Goal: Information Seeking & Learning: Learn about a topic

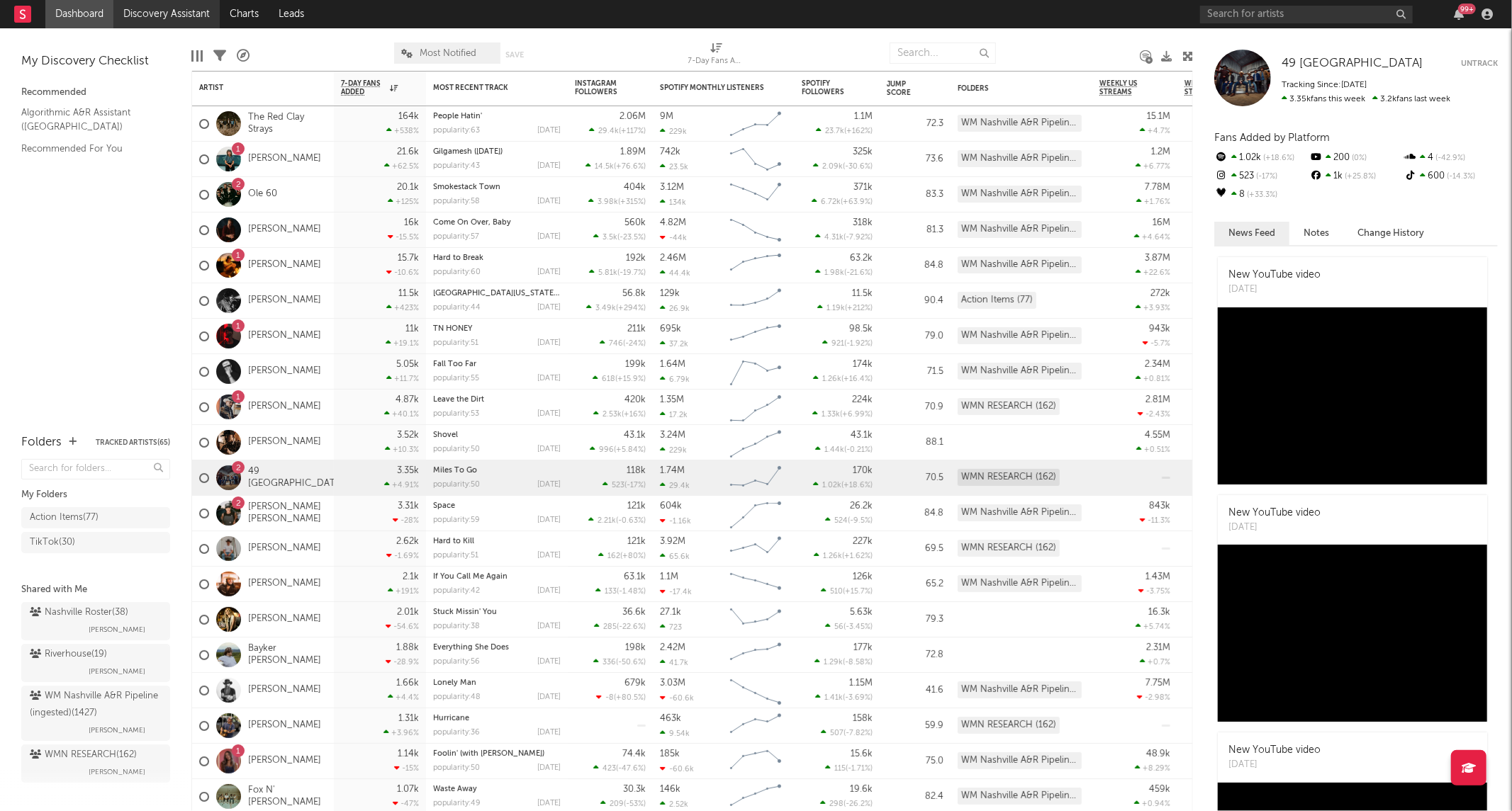
click at [203, 9] on link "Discovery Assistant" at bounding box center [166, 14] width 106 height 28
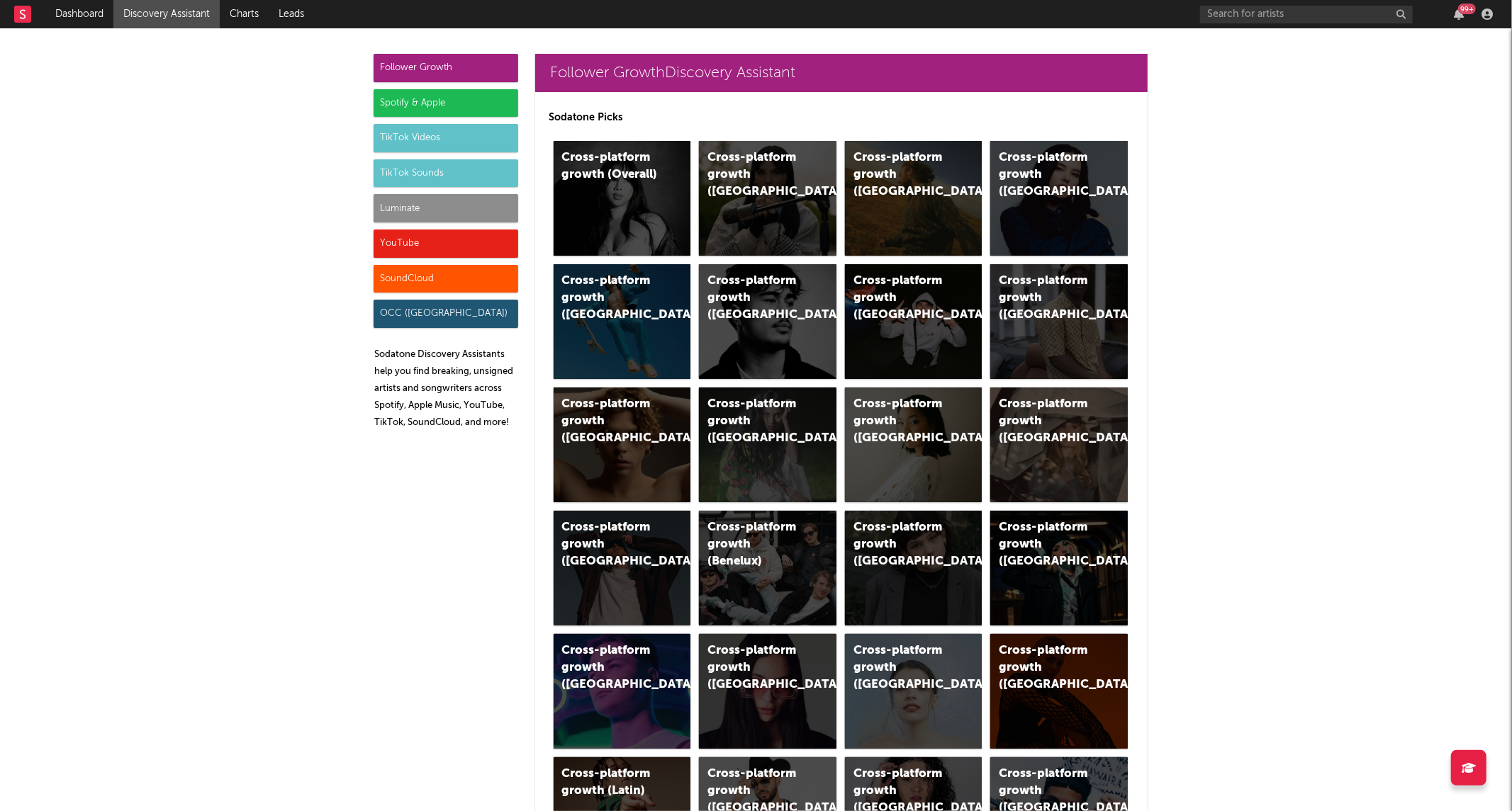
click at [383, 170] on div "TikTok Sounds" at bounding box center [445, 173] width 145 height 28
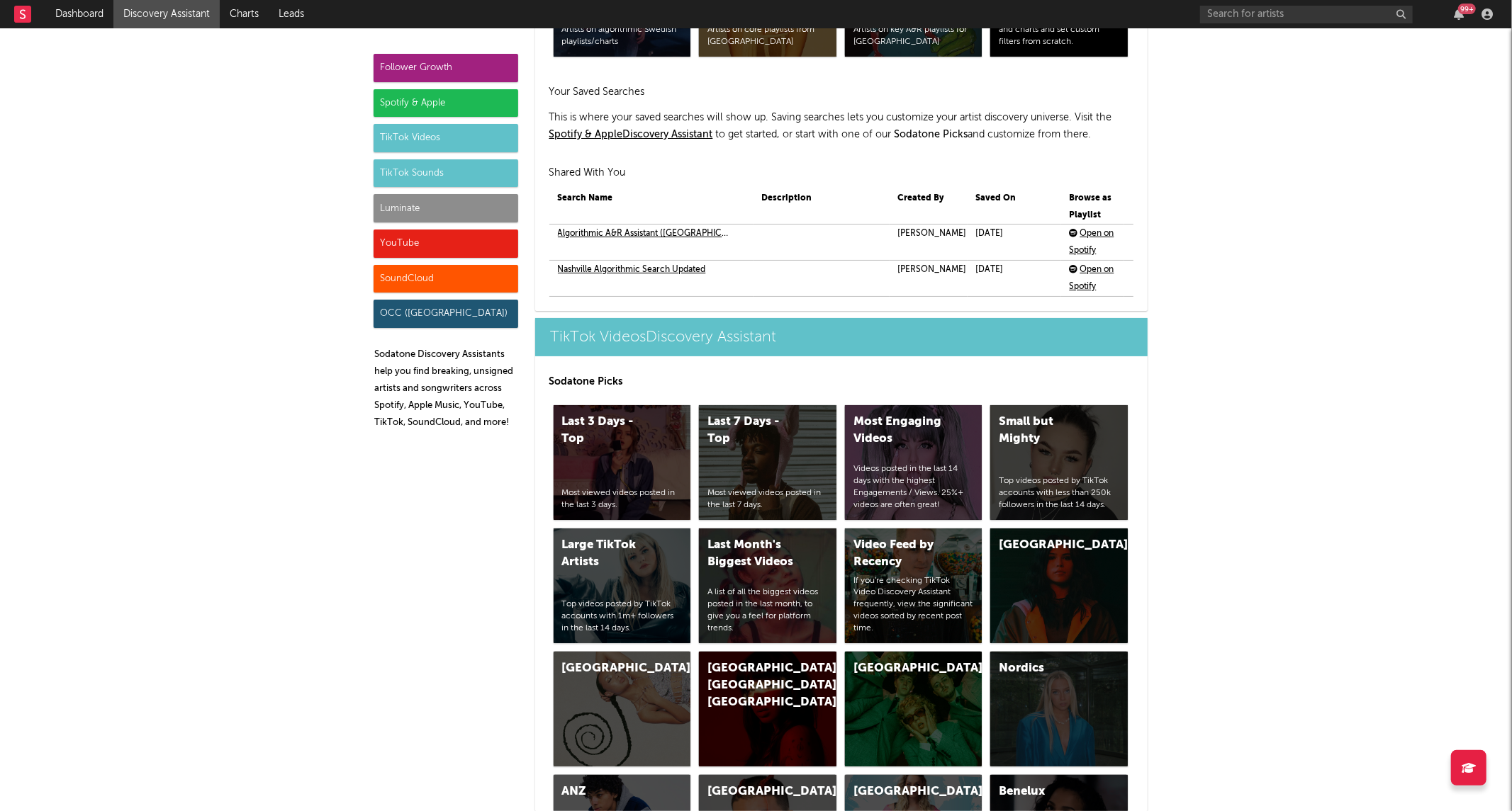
scroll to position [4862, 0]
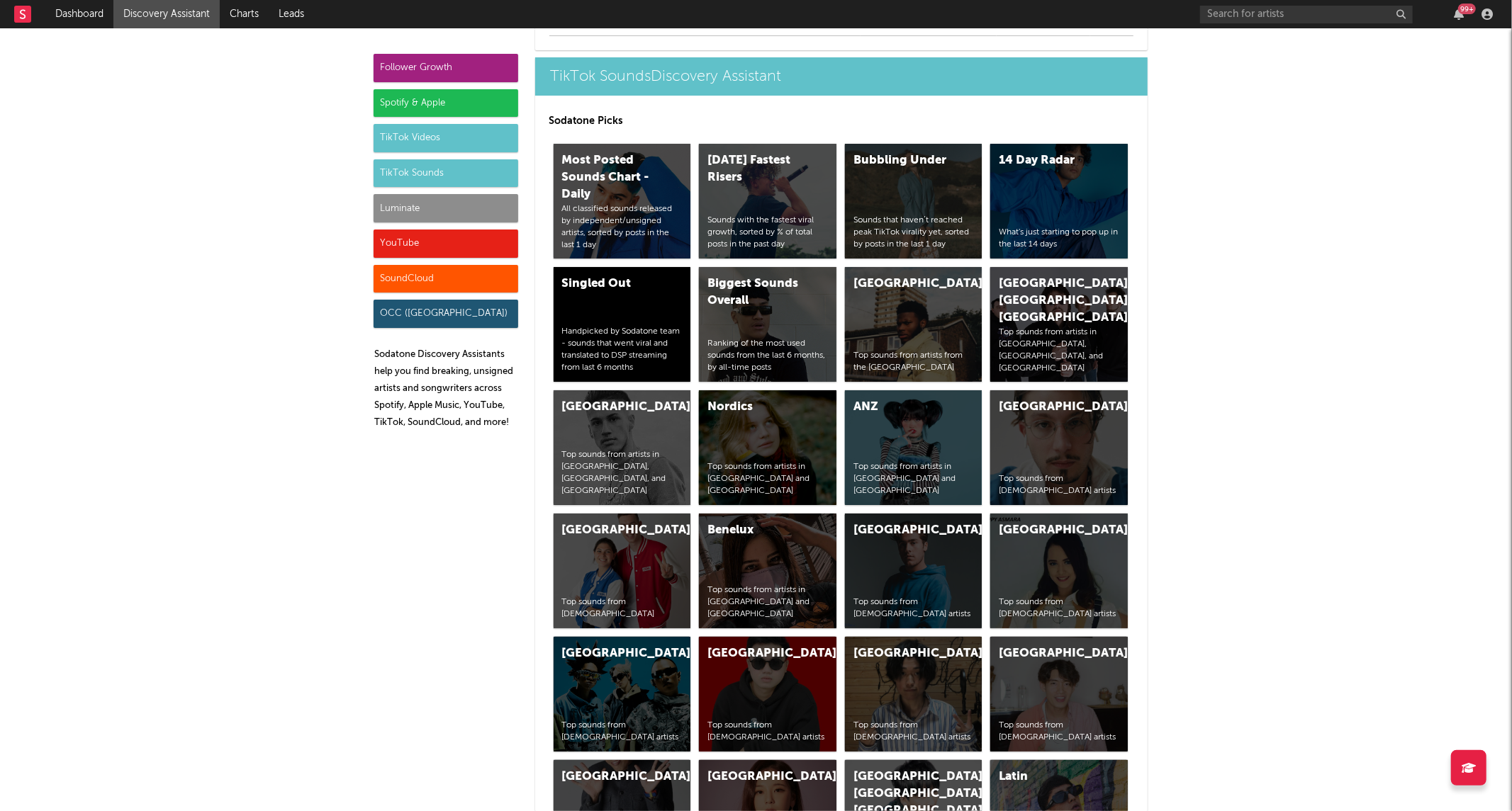
click at [390, 207] on div "Luminate" at bounding box center [445, 208] width 145 height 28
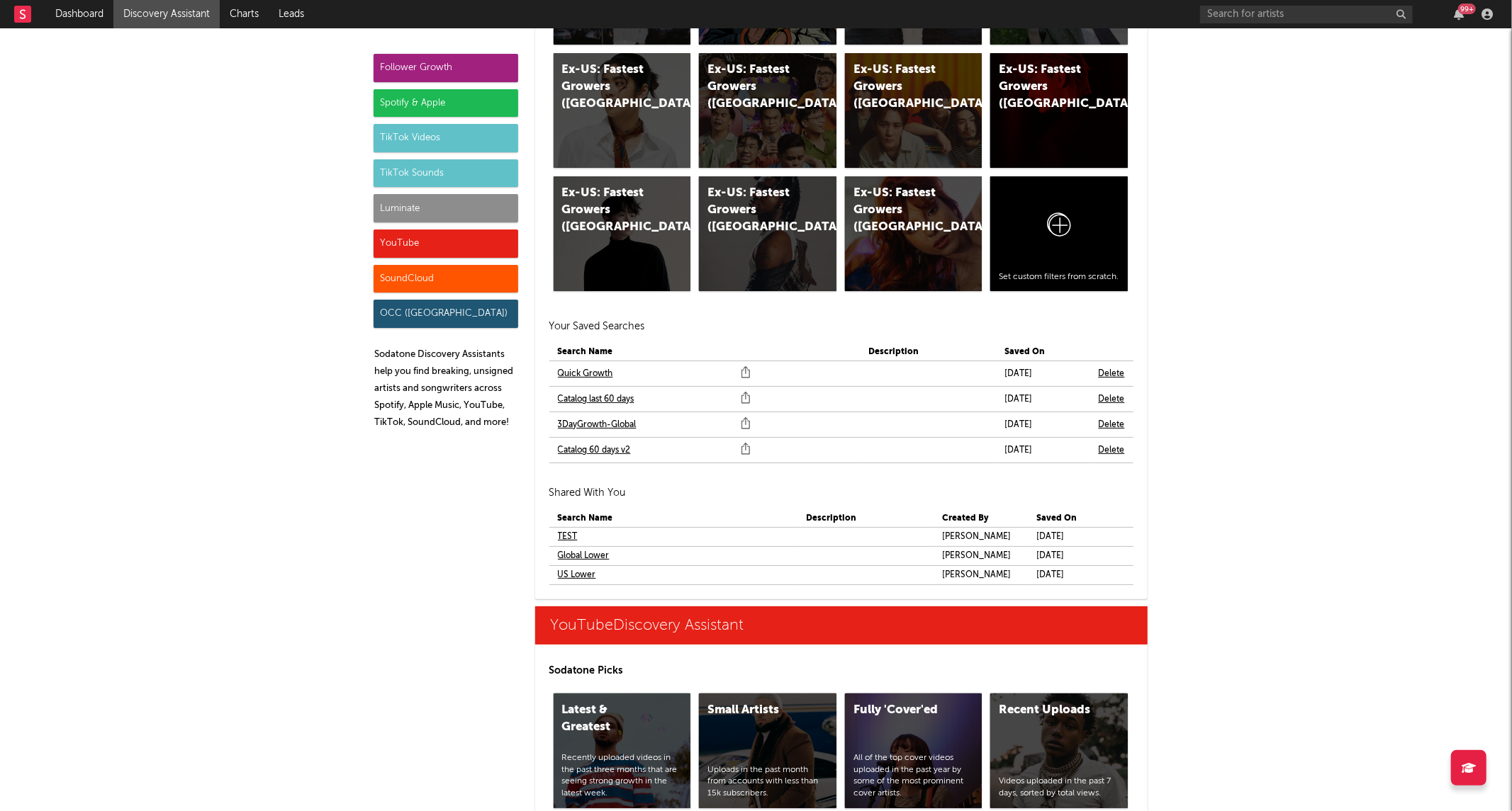
scroll to position [7776, 0]
click at [581, 373] on link "Quick Growth" at bounding box center [585, 375] width 56 height 17
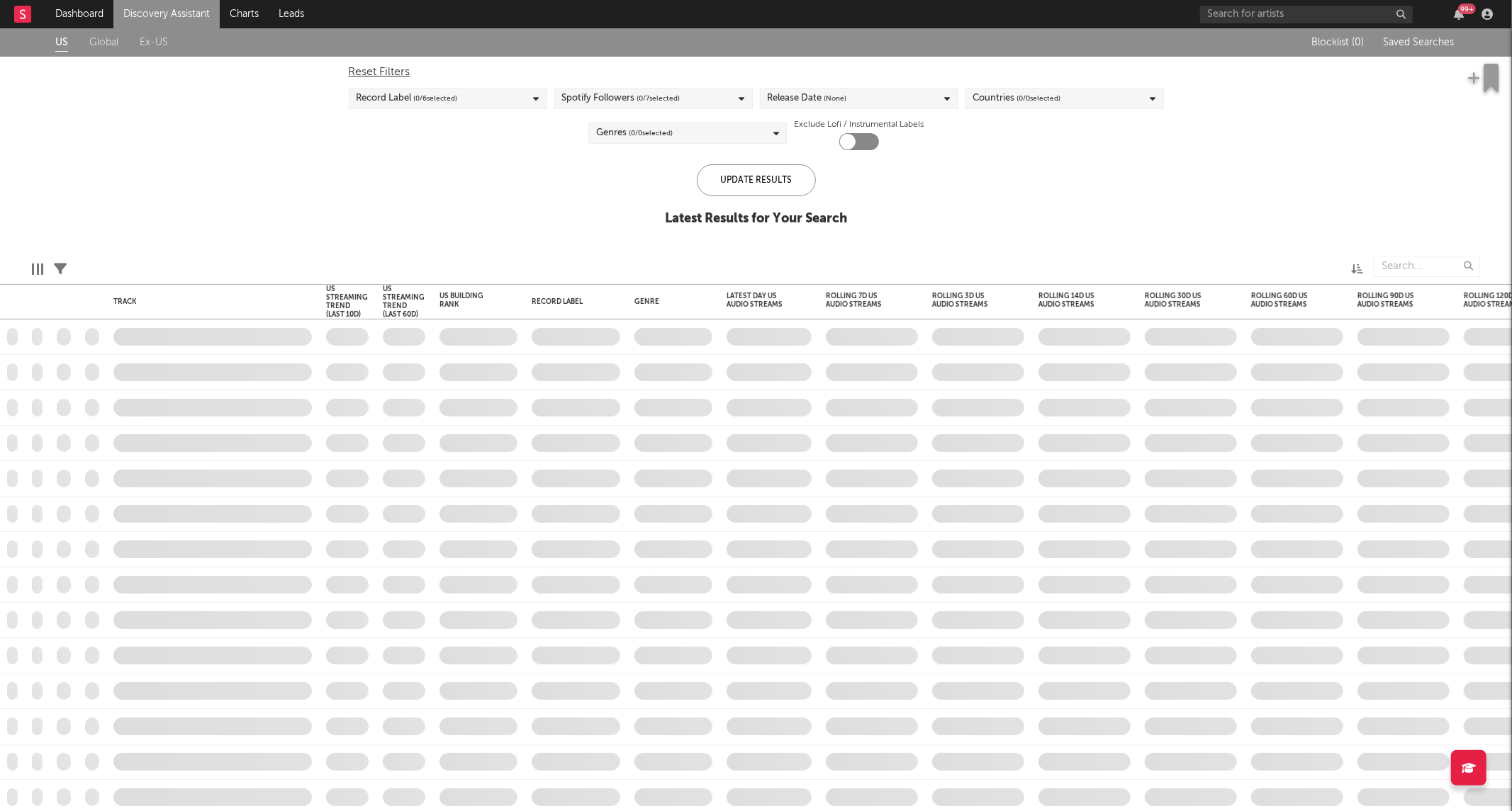
checkbox input "true"
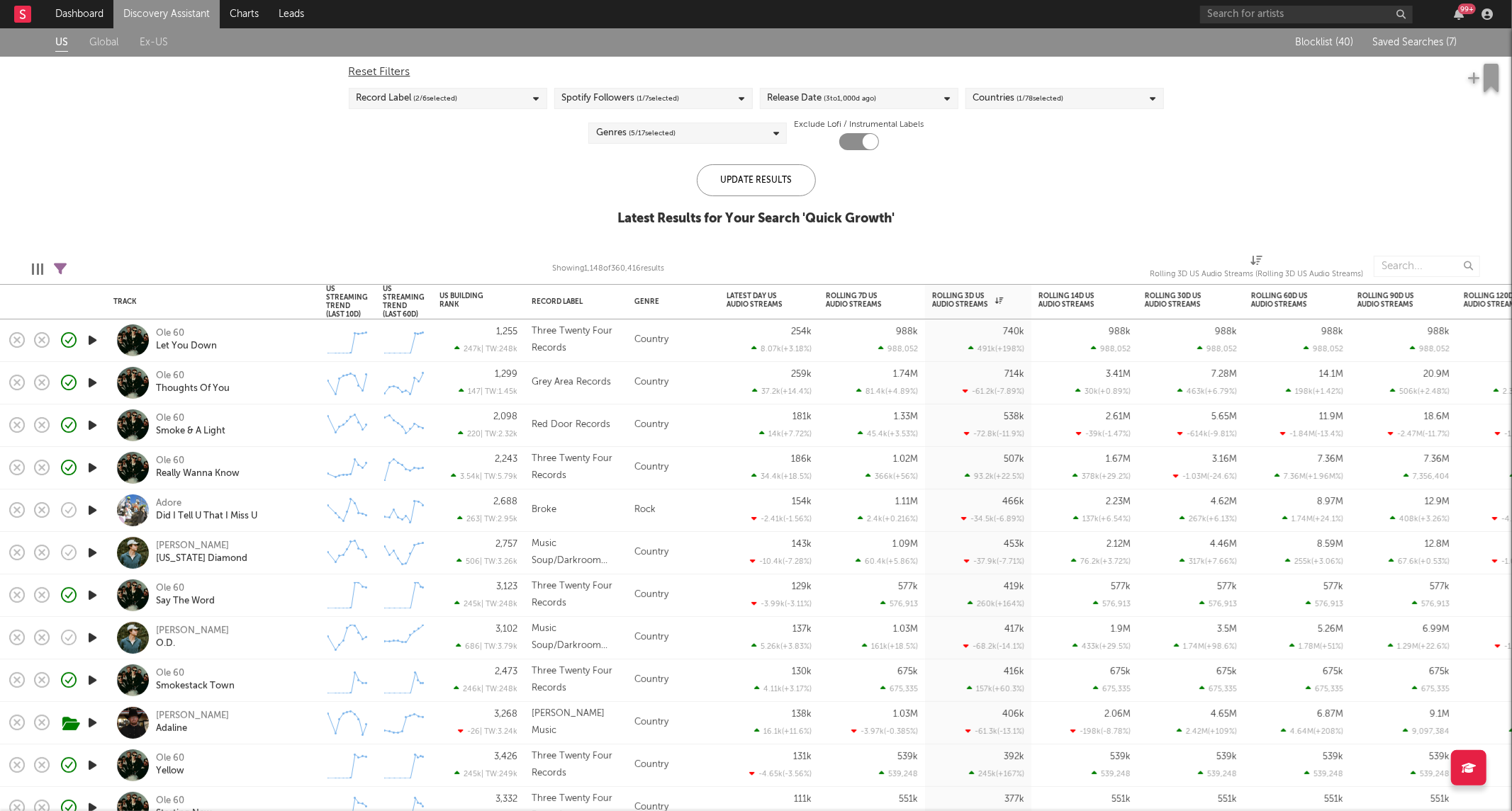
click at [659, 122] on div "Genres ( 5 / 17 selected)" at bounding box center [688, 133] width 199 height 21
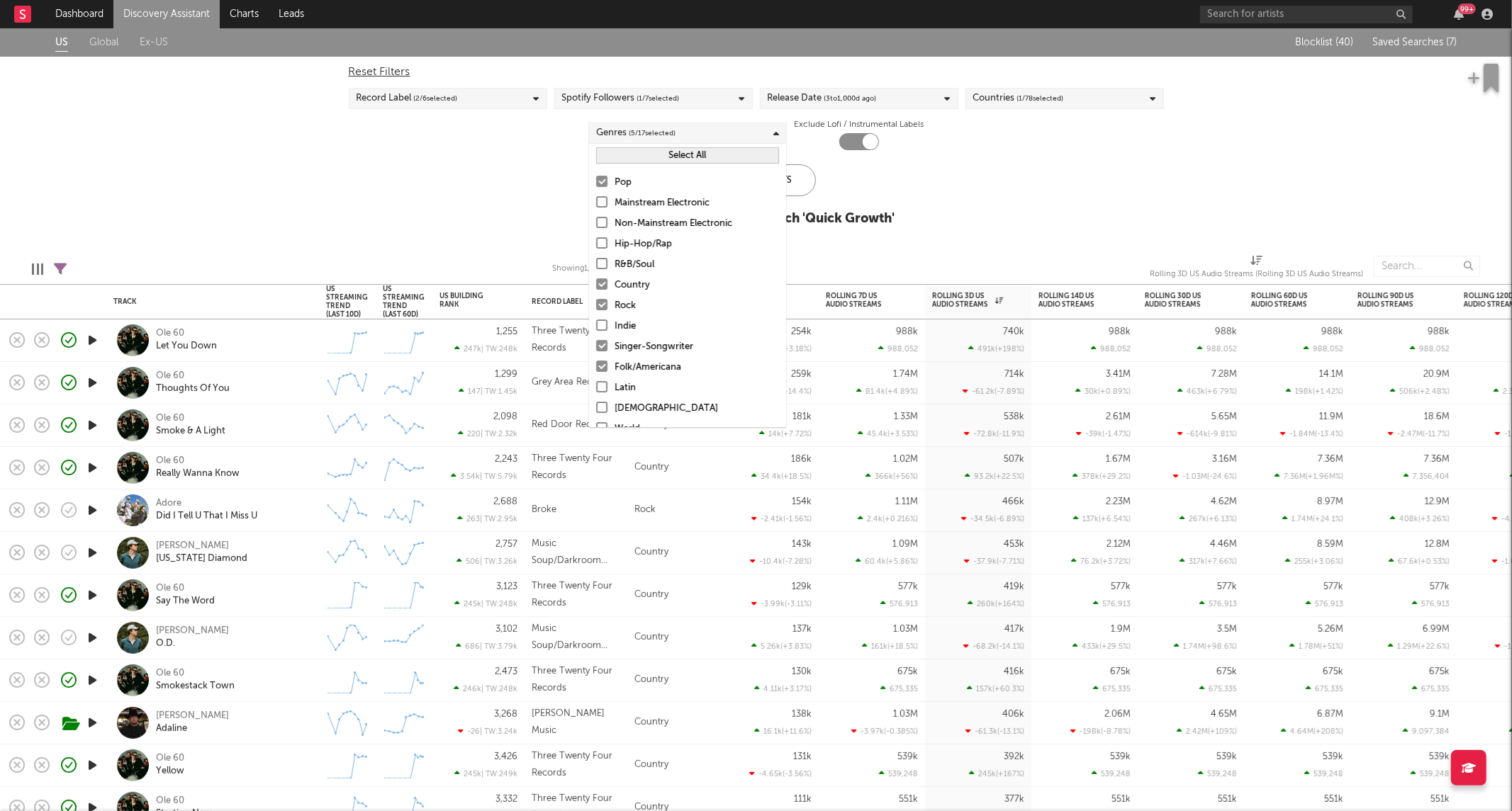
click at [625, 176] on div "Pop" at bounding box center [696, 183] width 164 height 17
click at [596, 176] on input "Pop" at bounding box center [596, 183] width 0 height 17
click at [628, 302] on div "Rock" at bounding box center [696, 307] width 164 height 17
click at [596, 302] on input "Rock" at bounding box center [596, 307] width 0 height 17
click at [808, 180] on div "Update Results" at bounding box center [756, 180] width 119 height 32
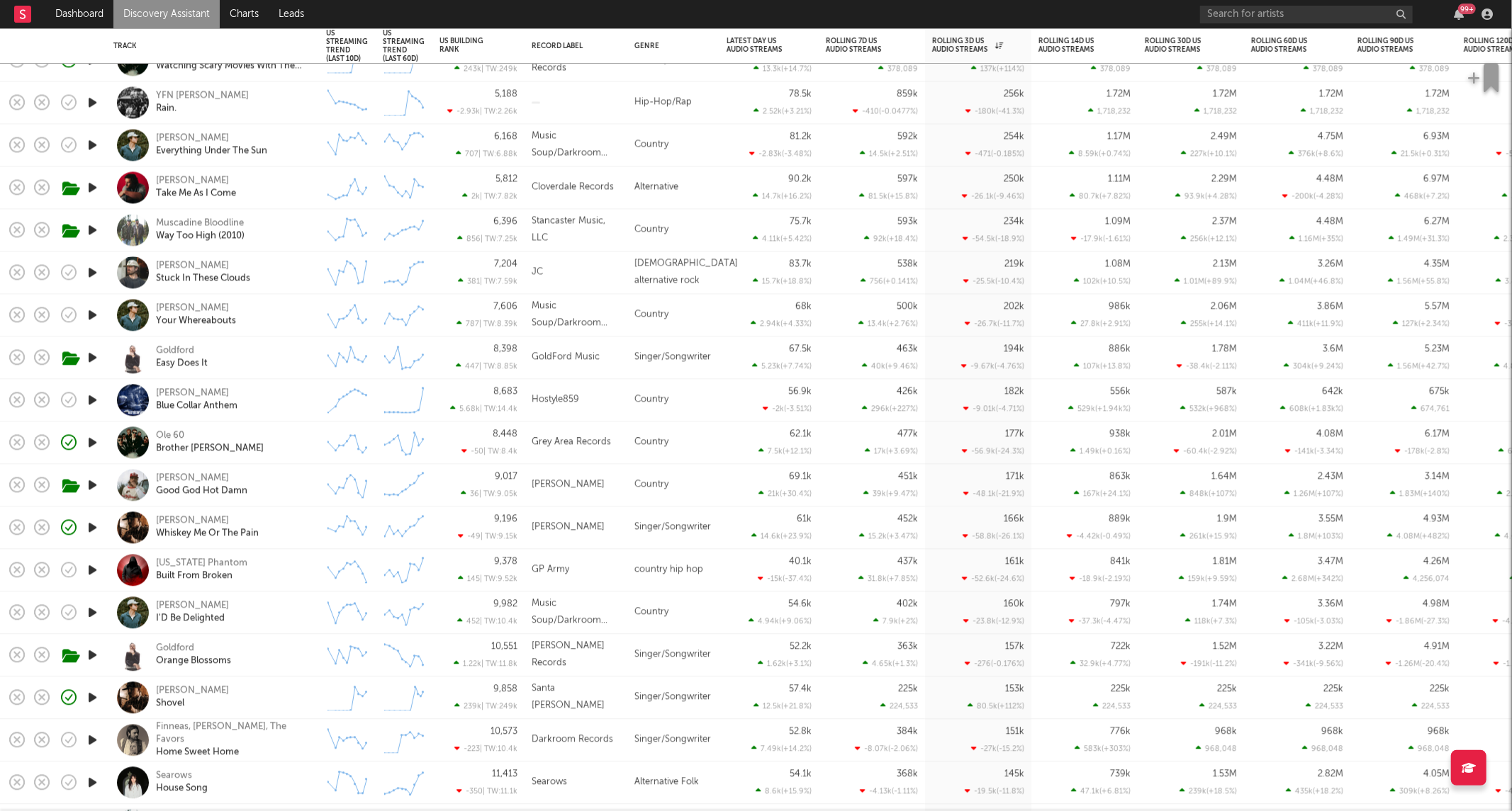
click at [296, 493] on div "Hayden Blount Good God Hot Damn" at bounding box center [232, 486] width 152 height 26
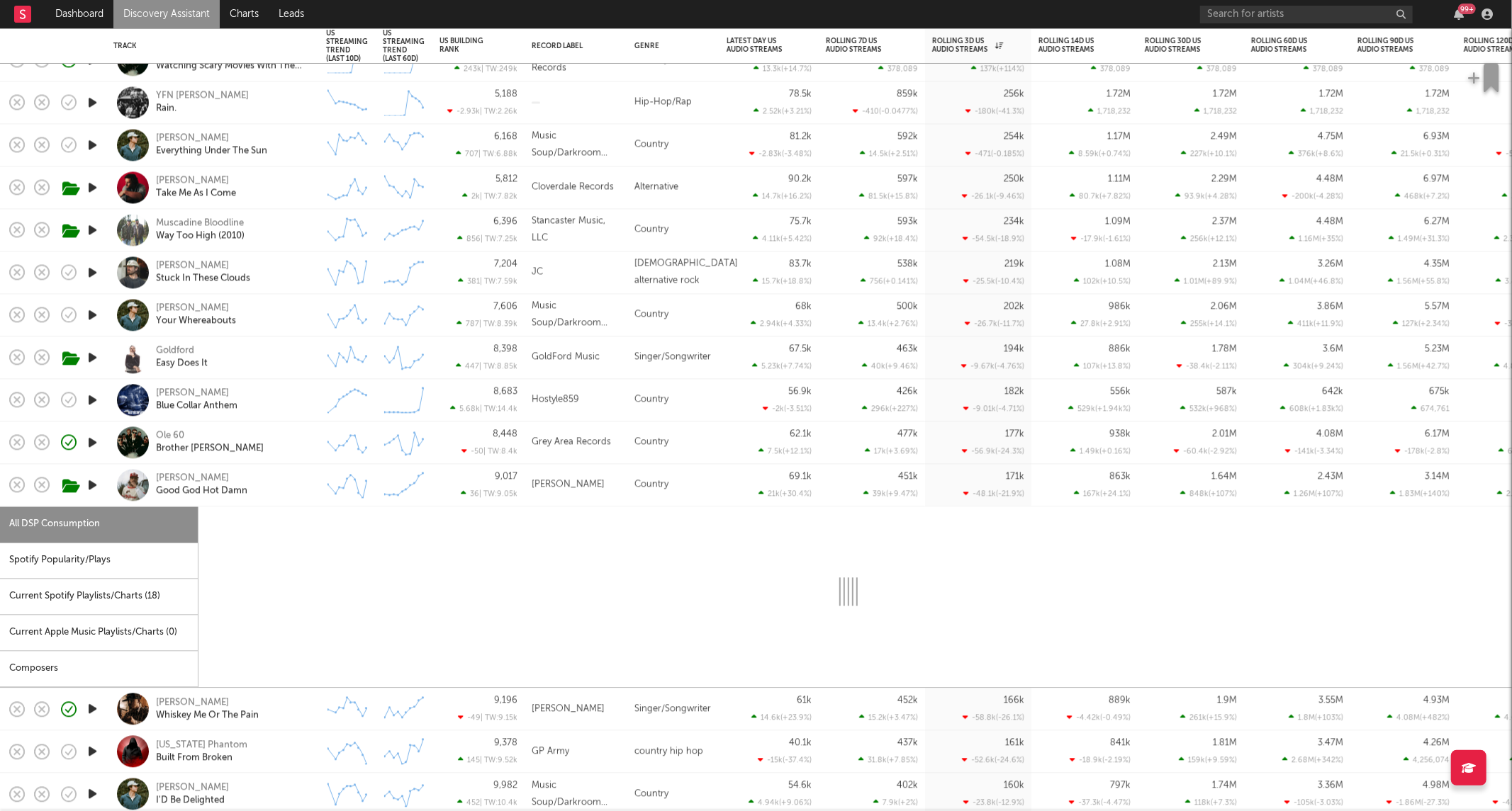
select select "6m"
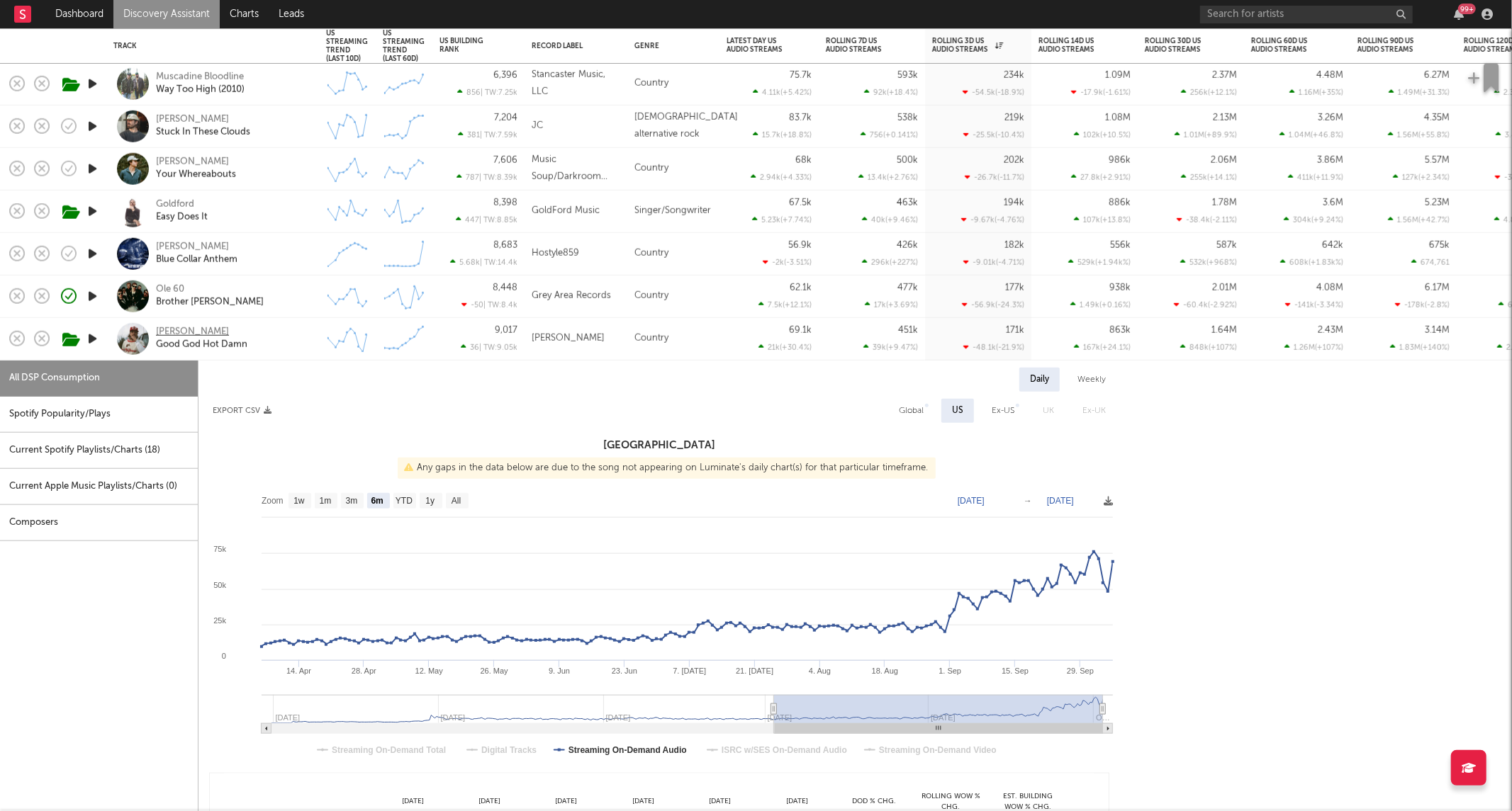
click at [210, 331] on div "[PERSON_NAME]" at bounding box center [192, 332] width 73 height 13
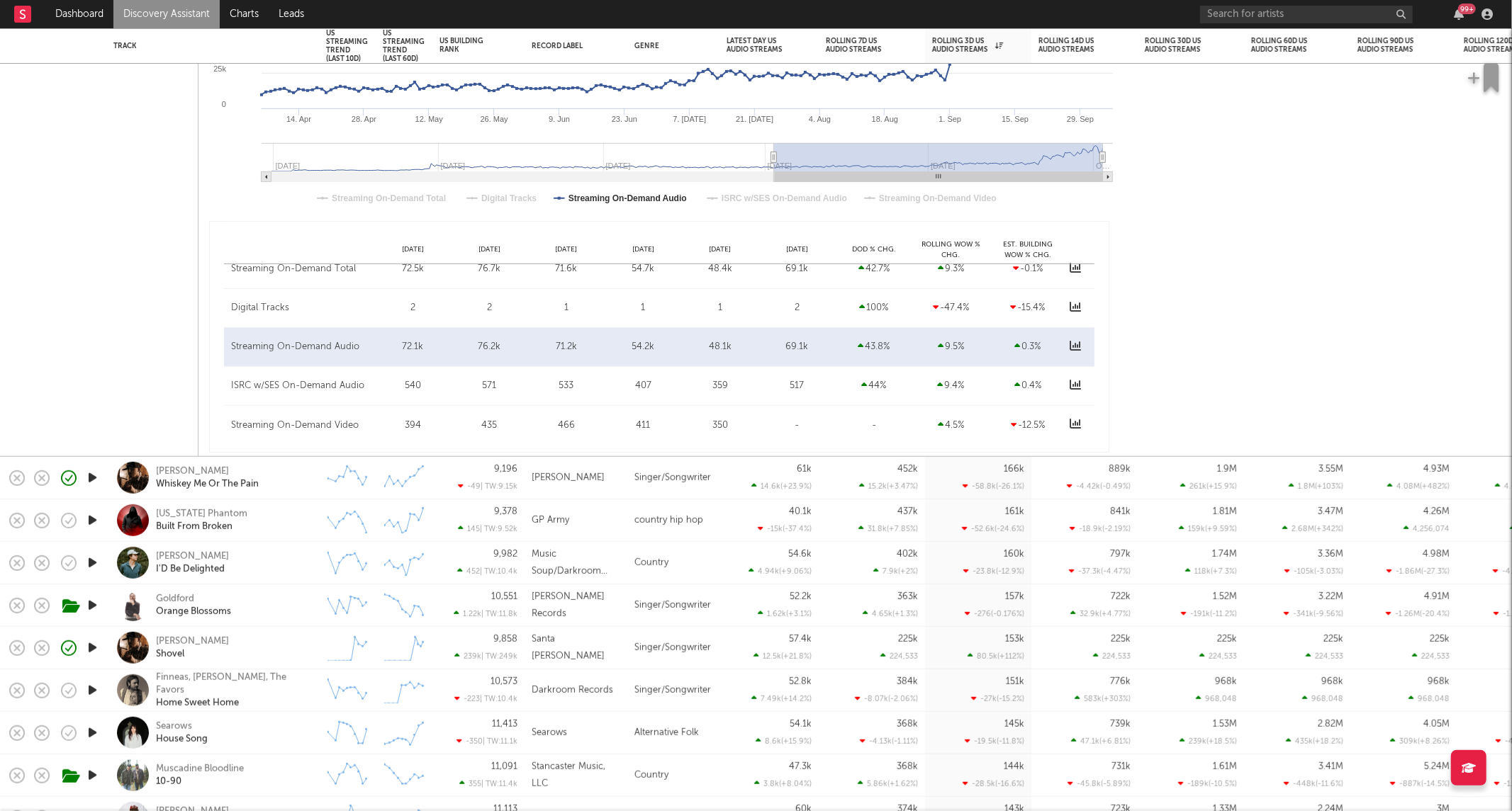
click at [308, 485] on div "Tyler Nance Whiskey Me Or The Pain" at bounding box center [212, 478] width 199 height 42
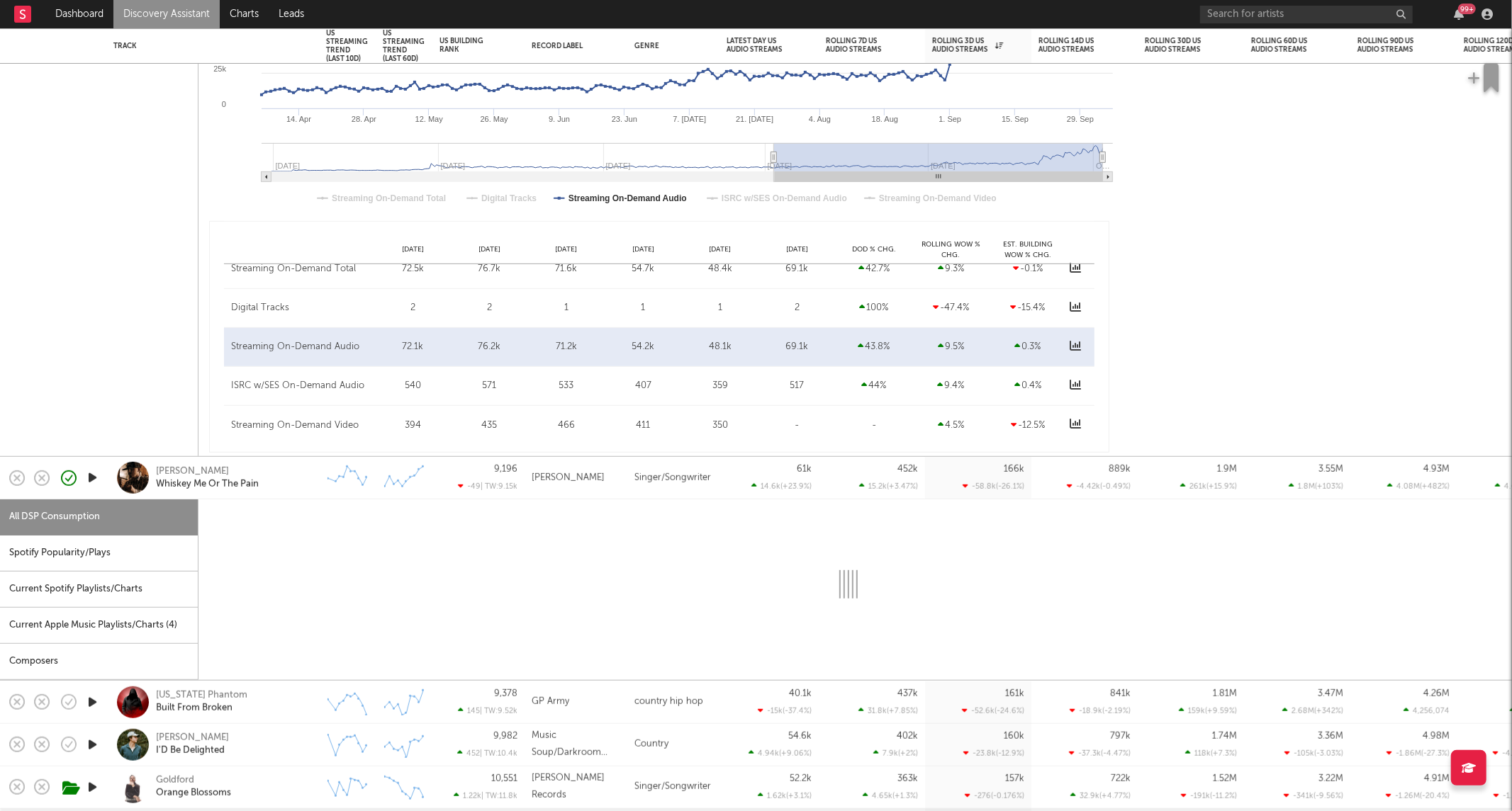
select select "6m"
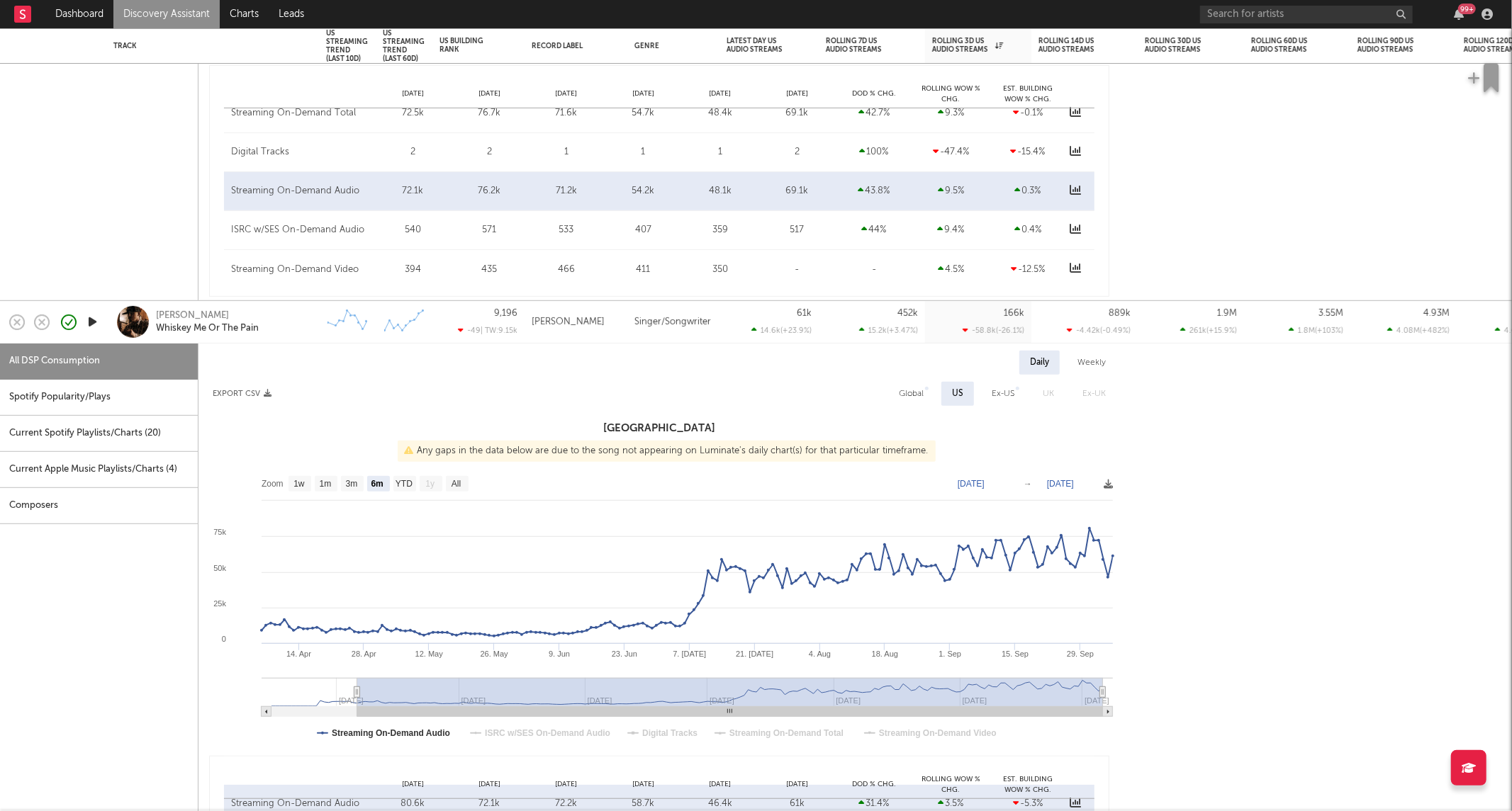
click at [302, 329] on div "Tyler Nance Whiskey Me Or The Pain" at bounding box center [232, 323] width 152 height 26
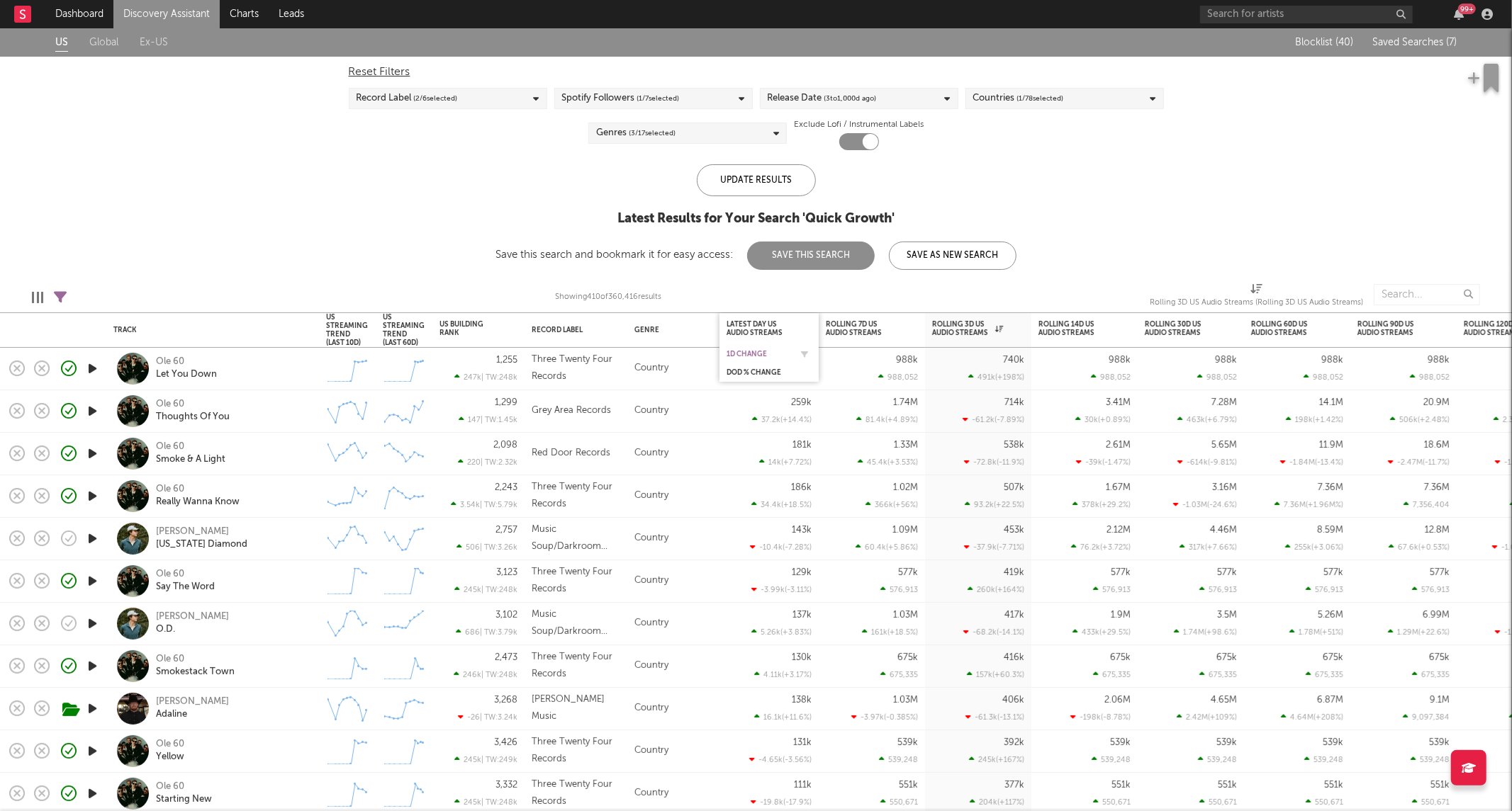
click at [762, 350] on div "1D Change" at bounding box center [758, 355] width 63 height 9
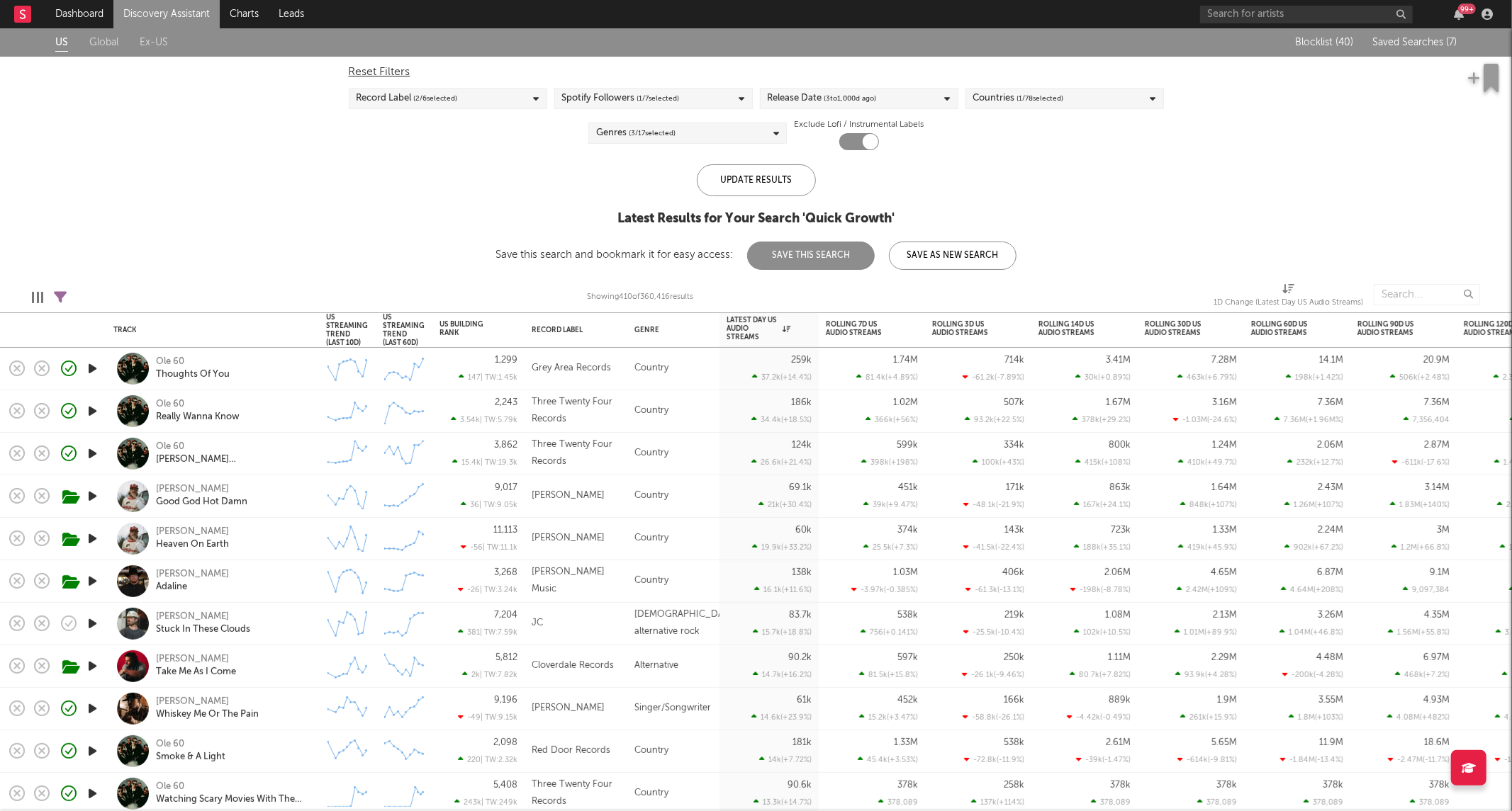
click at [641, 98] on span "( 1 / 7 selected)" at bounding box center [659, 98] width 43 height 17
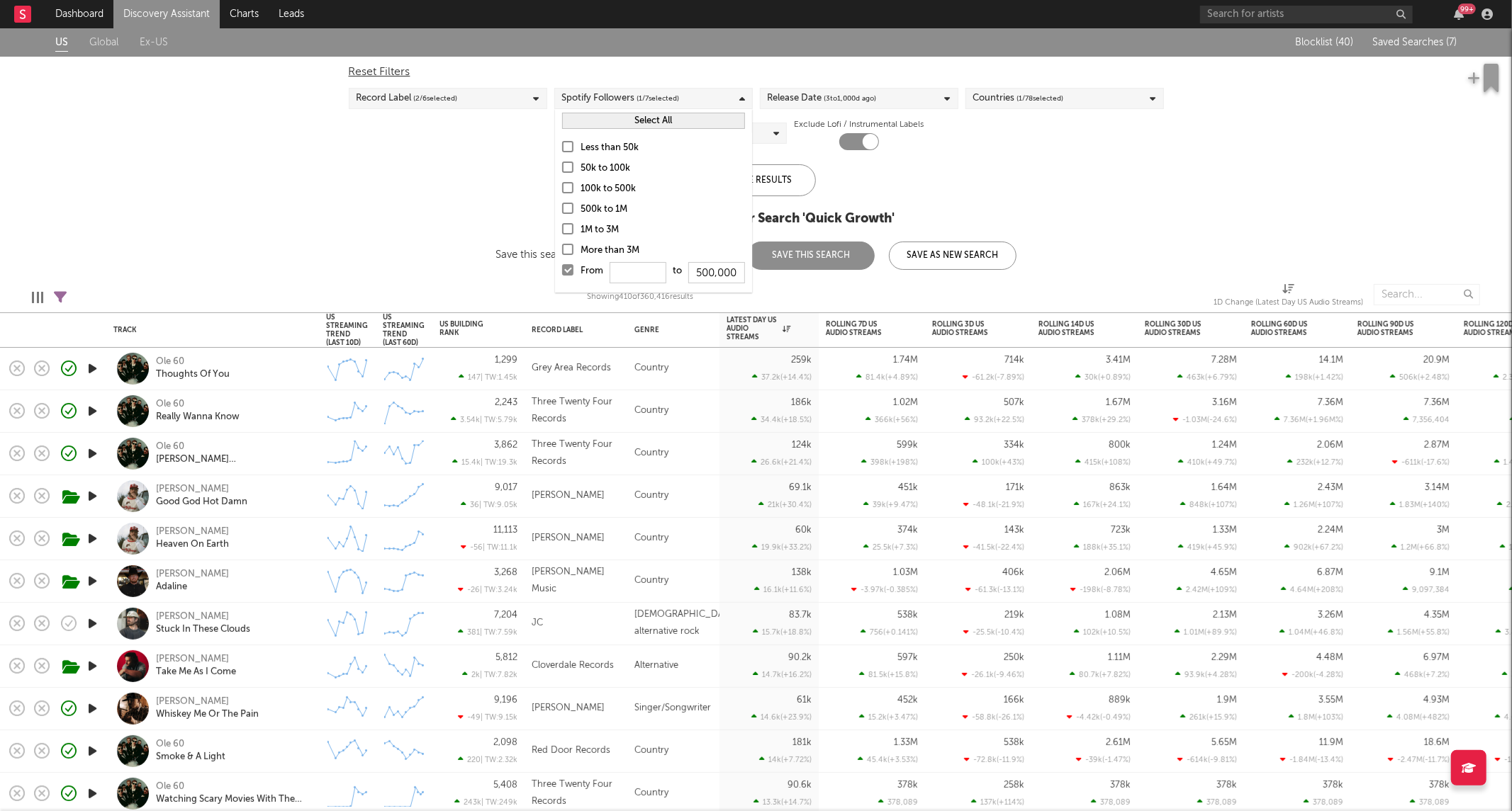
click at [604, 124] on button "Select All" at bounding box center [653, 121] width 182 height 16
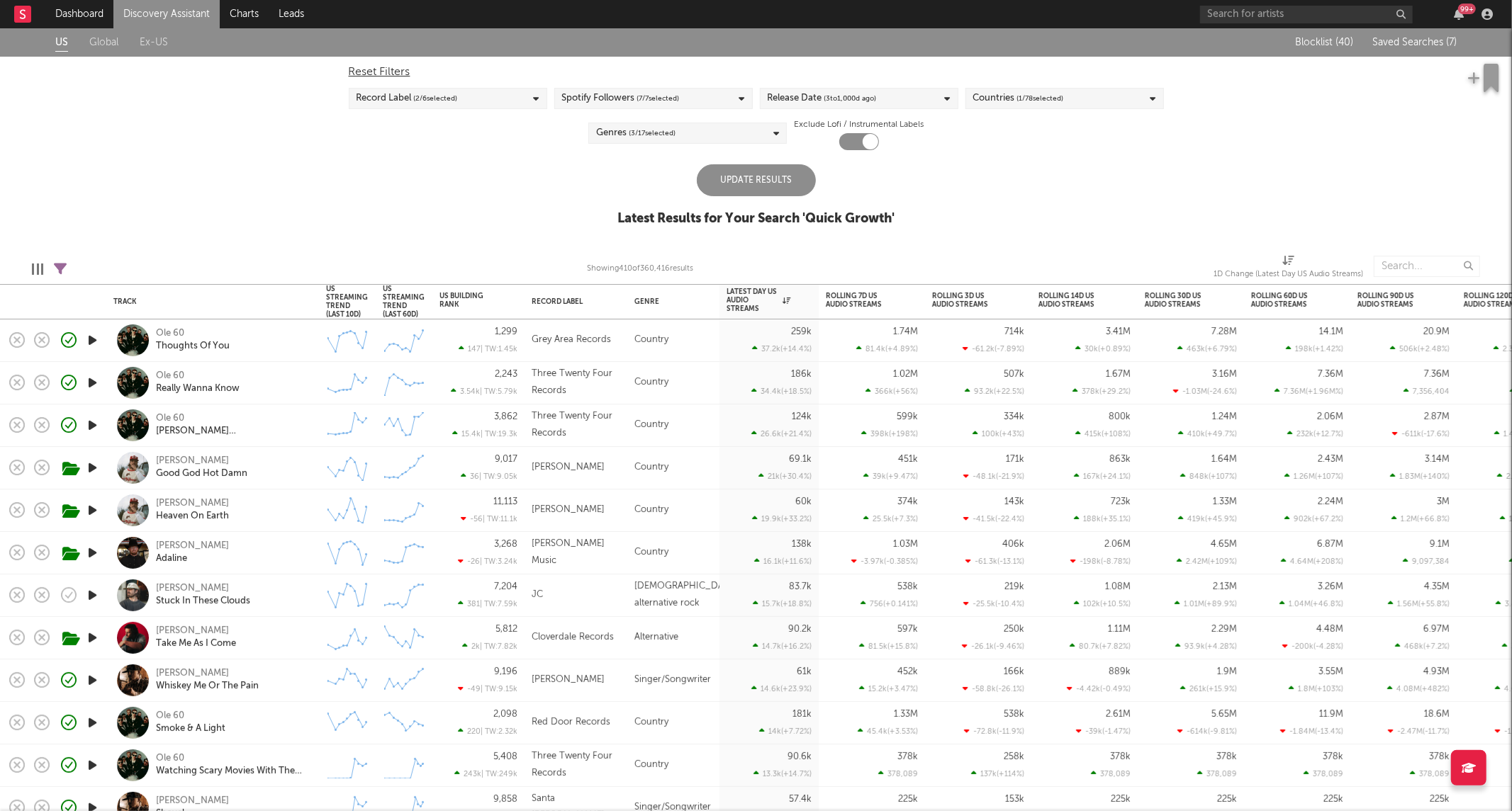
click at [774, 180] on div "Update Results" at bounding box center [756, 180] width 119 height 32
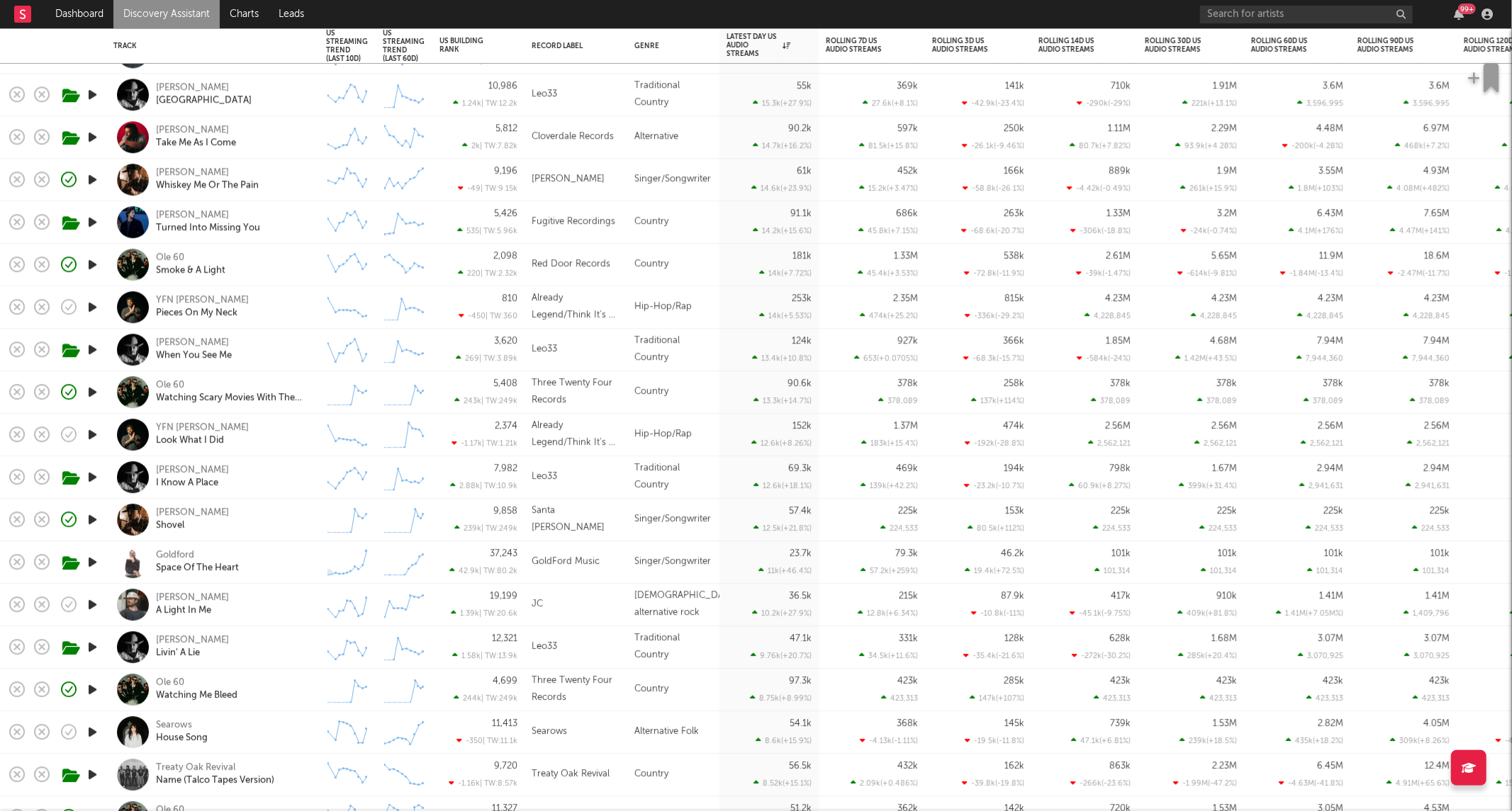
click at [312, 558] on div "Goldford Space Of The Heart" at bounding box center [212, 563] width 212 height 43
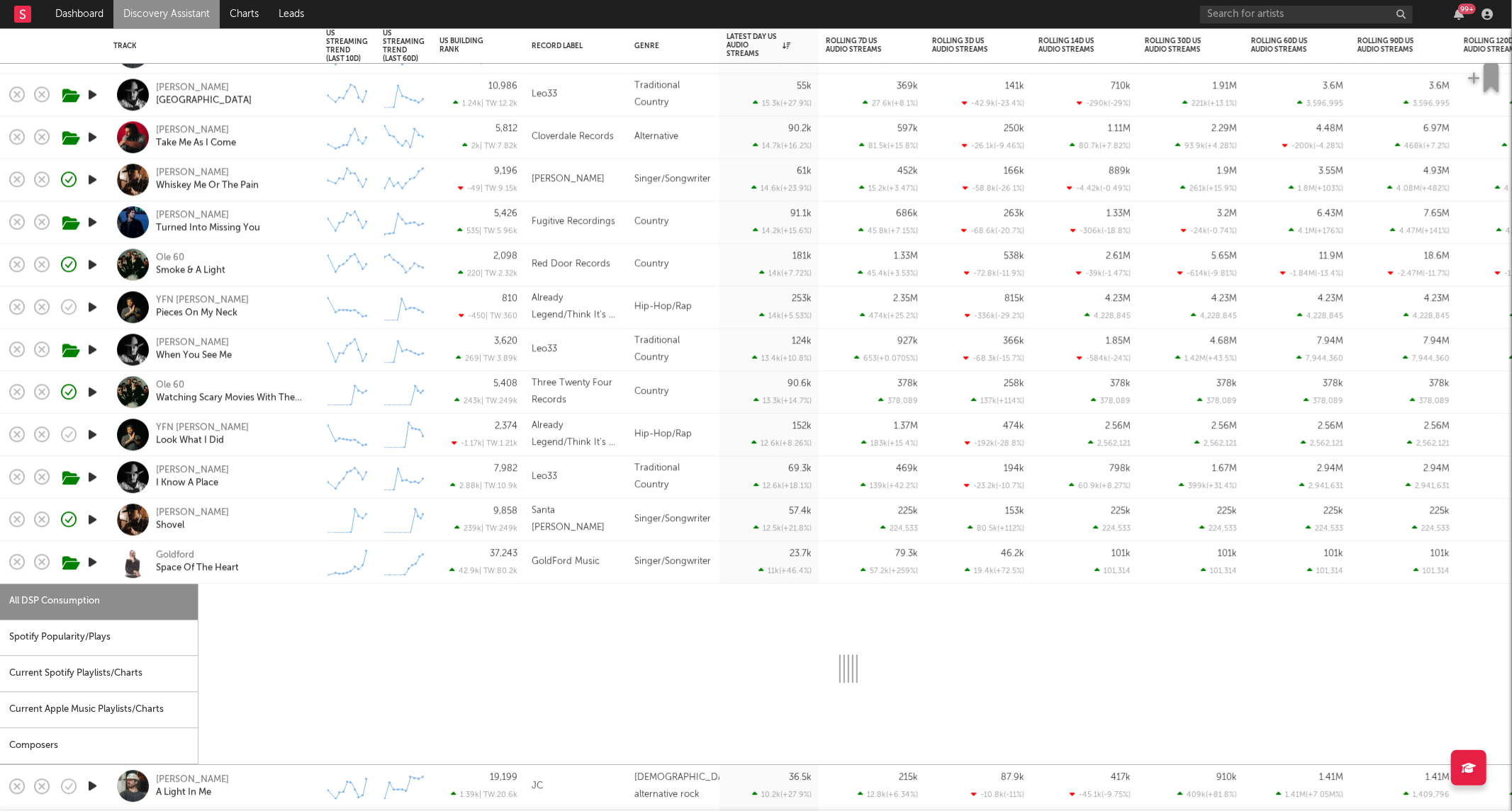
select select "1w"
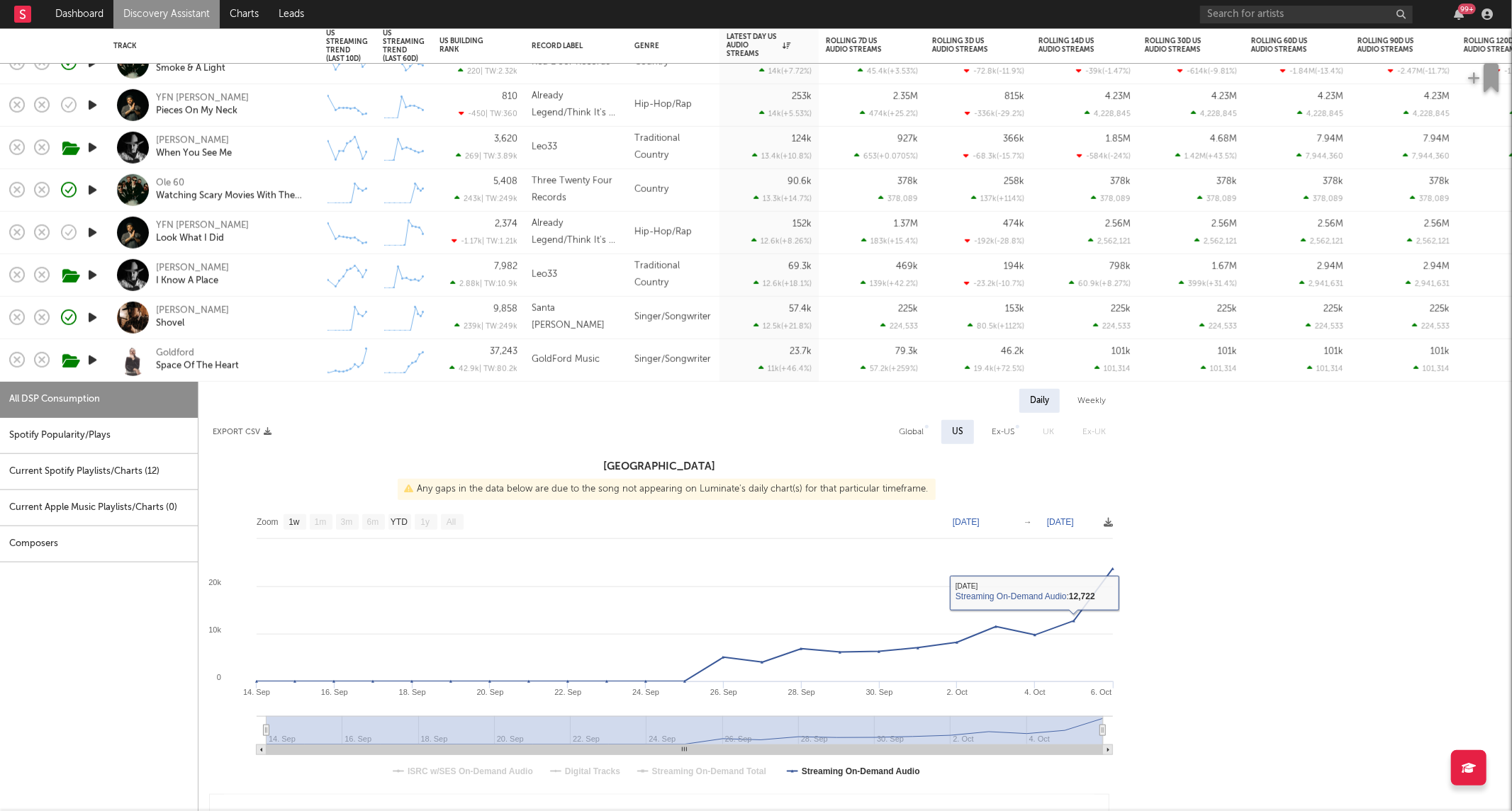
click at [296, 353] on div "Goldford Space Of The Heart" at bounding box center [232, 360] width 152 height 26
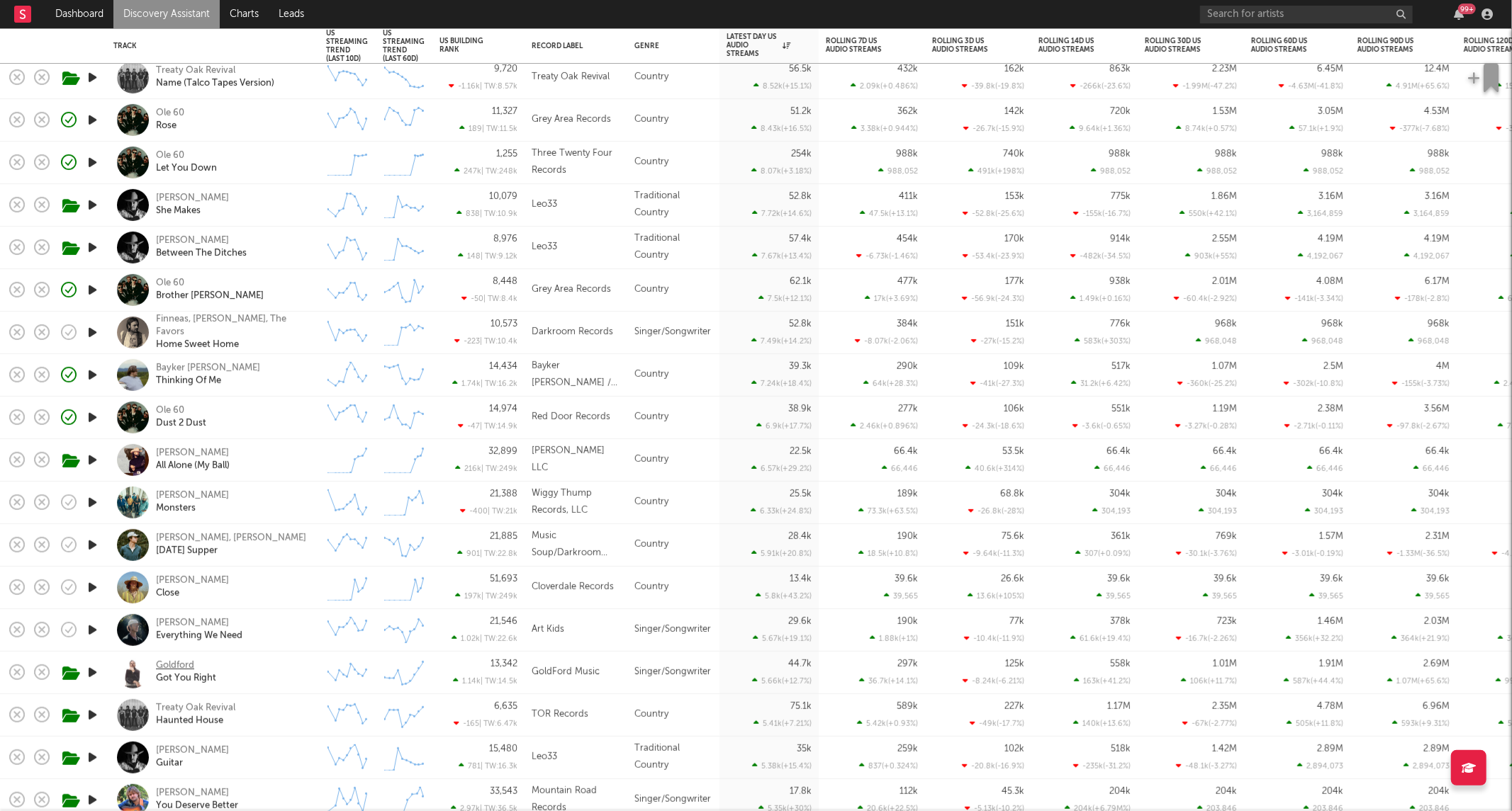
click at [188, 665] on div "Goldford" at bounding box center [175, 665] width 39 height 13
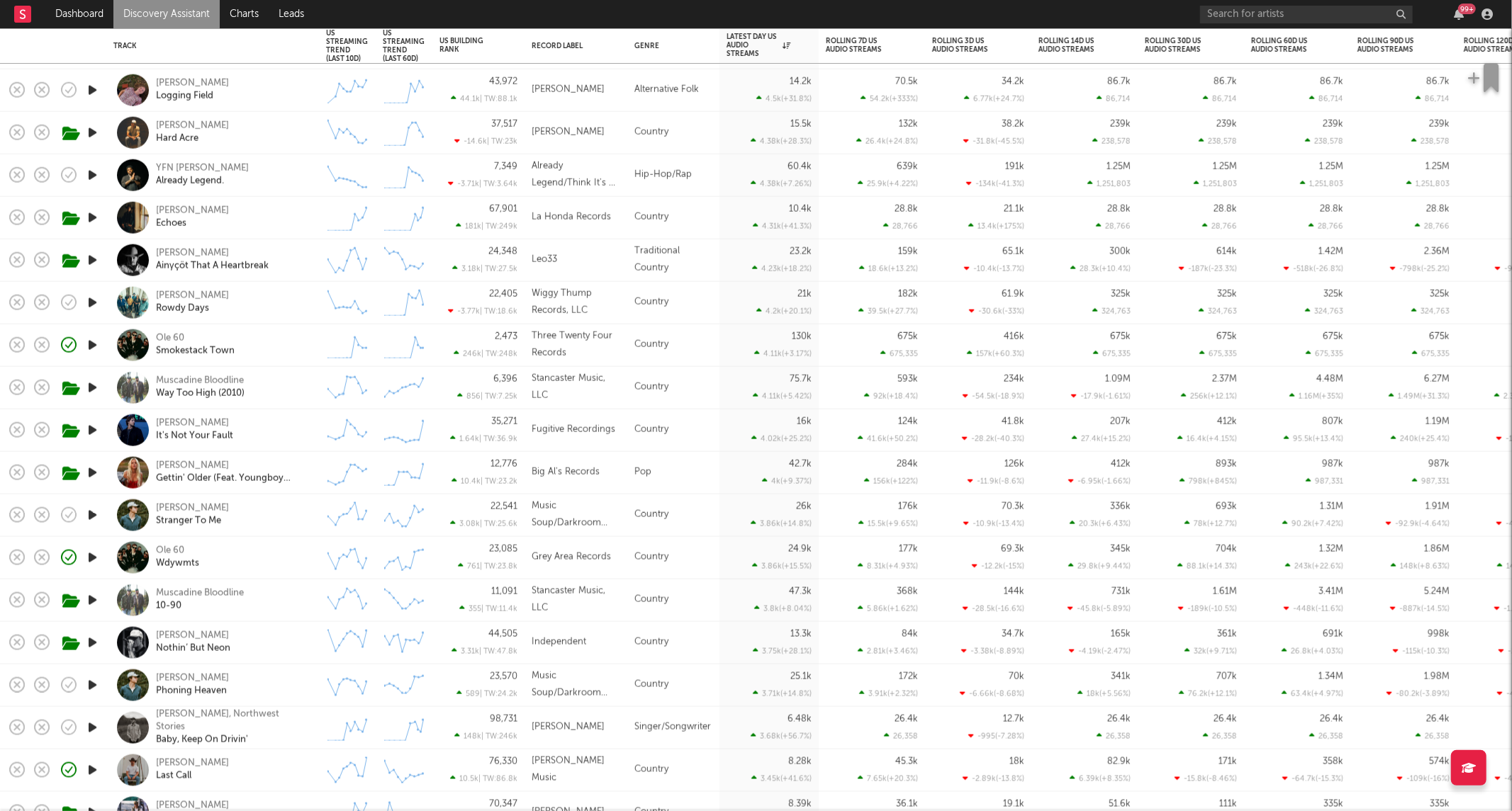
click at [291, 384] on div "Muscadine Bloodline Way Too High (2010)" at bounding box center [232, 388] width 152 height 26
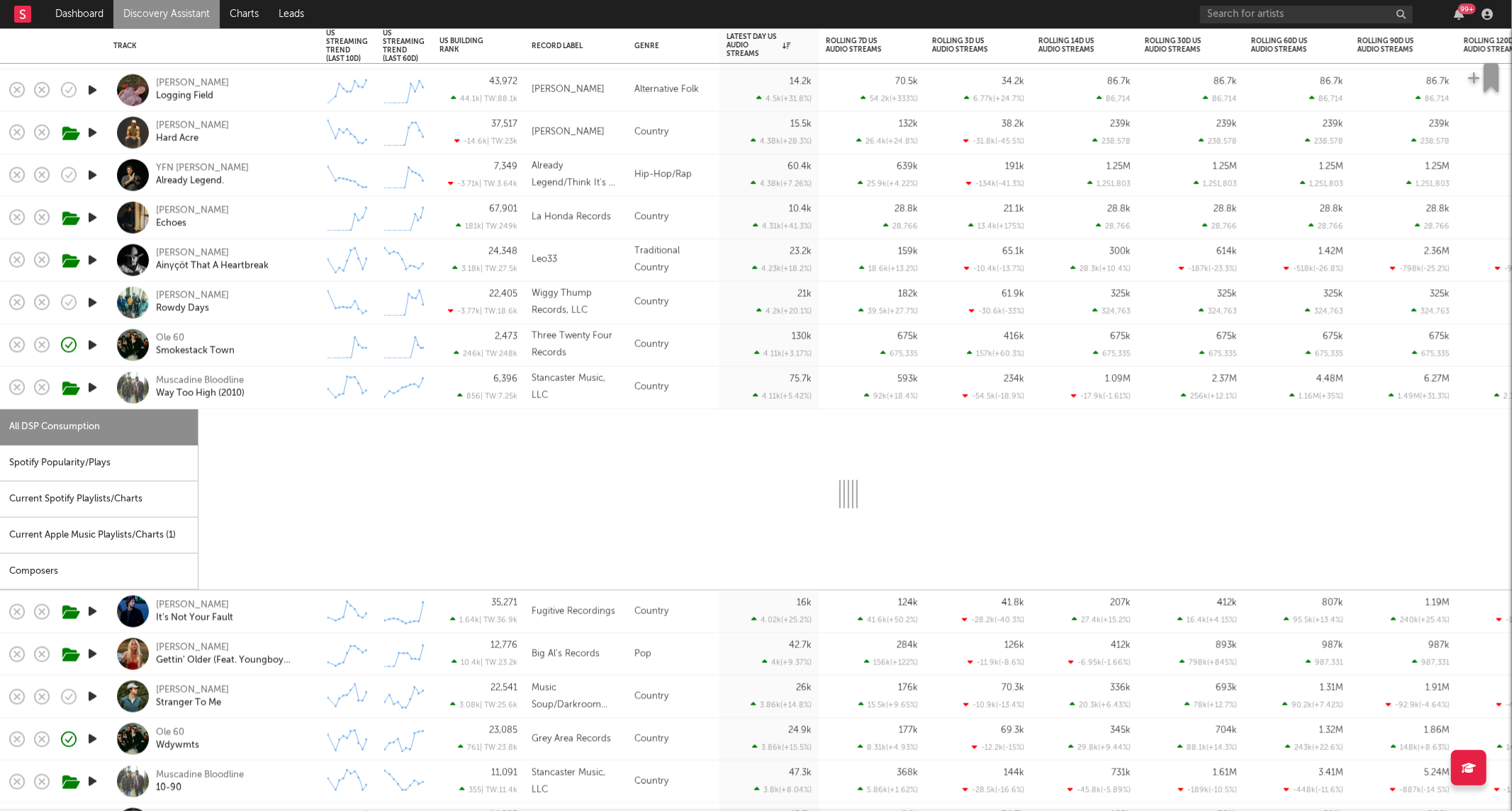
select select "6m"
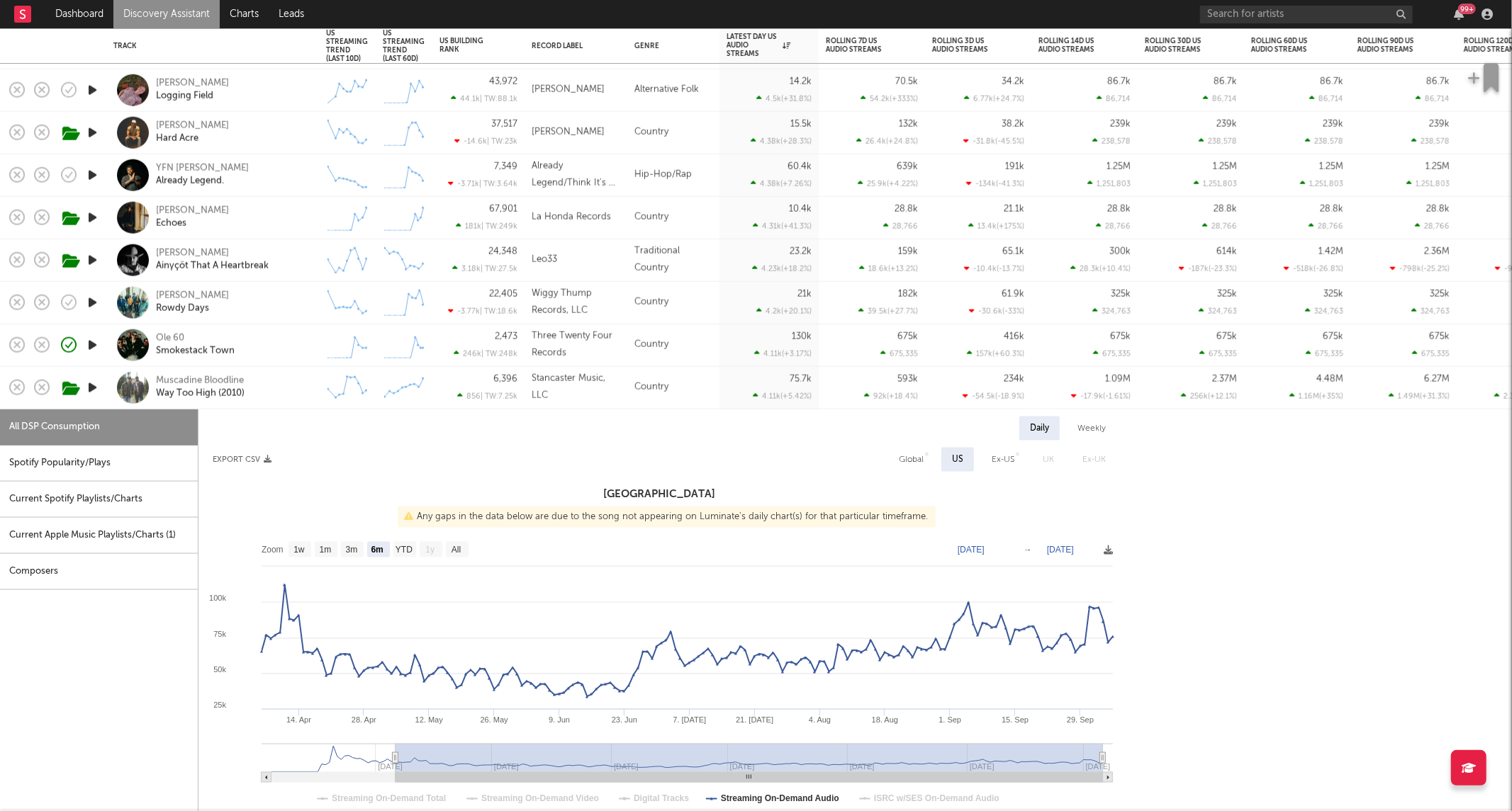
click at [291, 384] on div "Muscadine Bloodline Way Too High (2010)" at bounding box center [232, 388] width 152 height 26
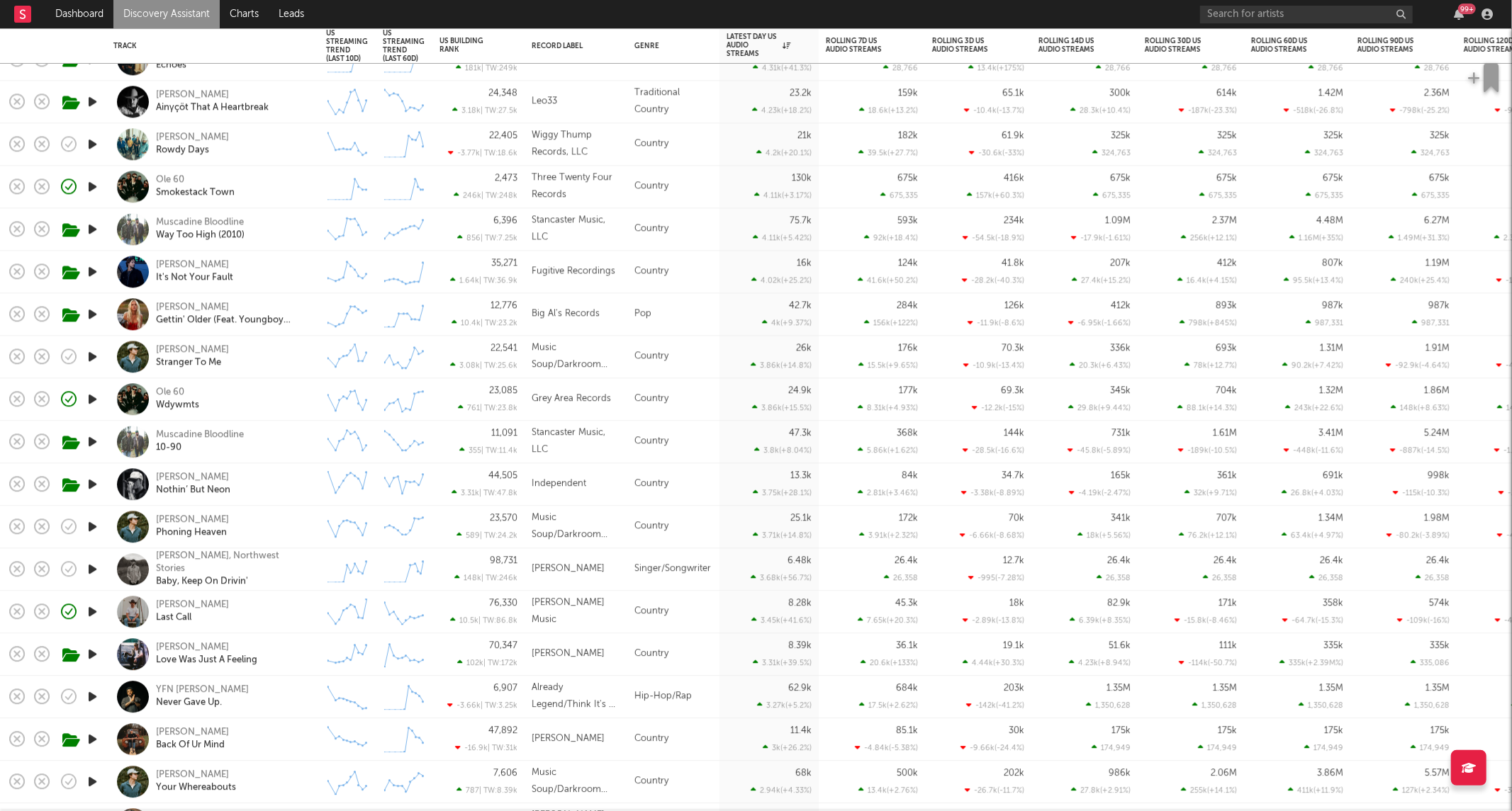
click at [309, 303] on div "Jas Von Gettin' Older (Feat. Youngboy Never Broke Again)" at bounding box center [212, 314] width 199 height 42
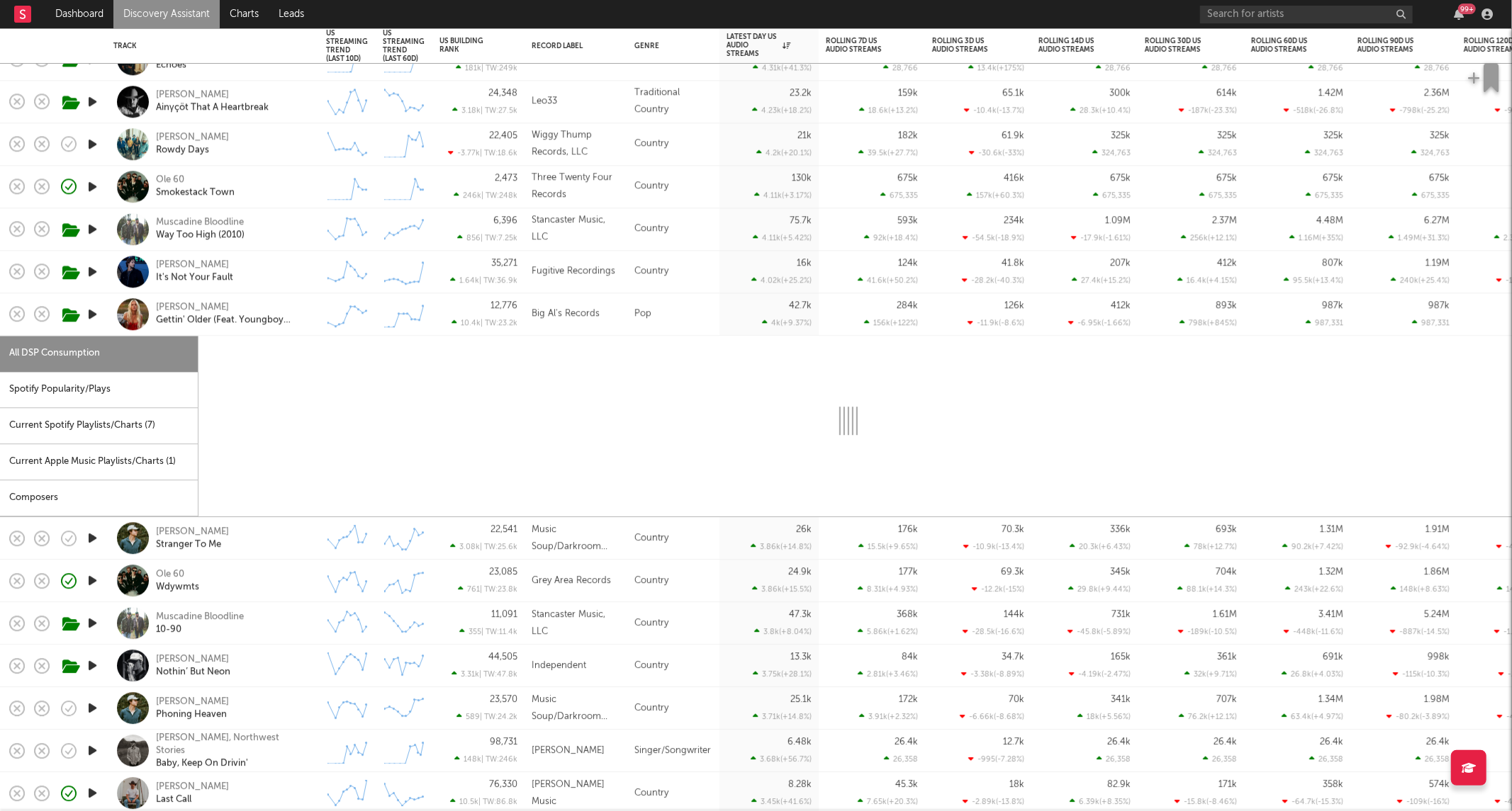
select select "1w"
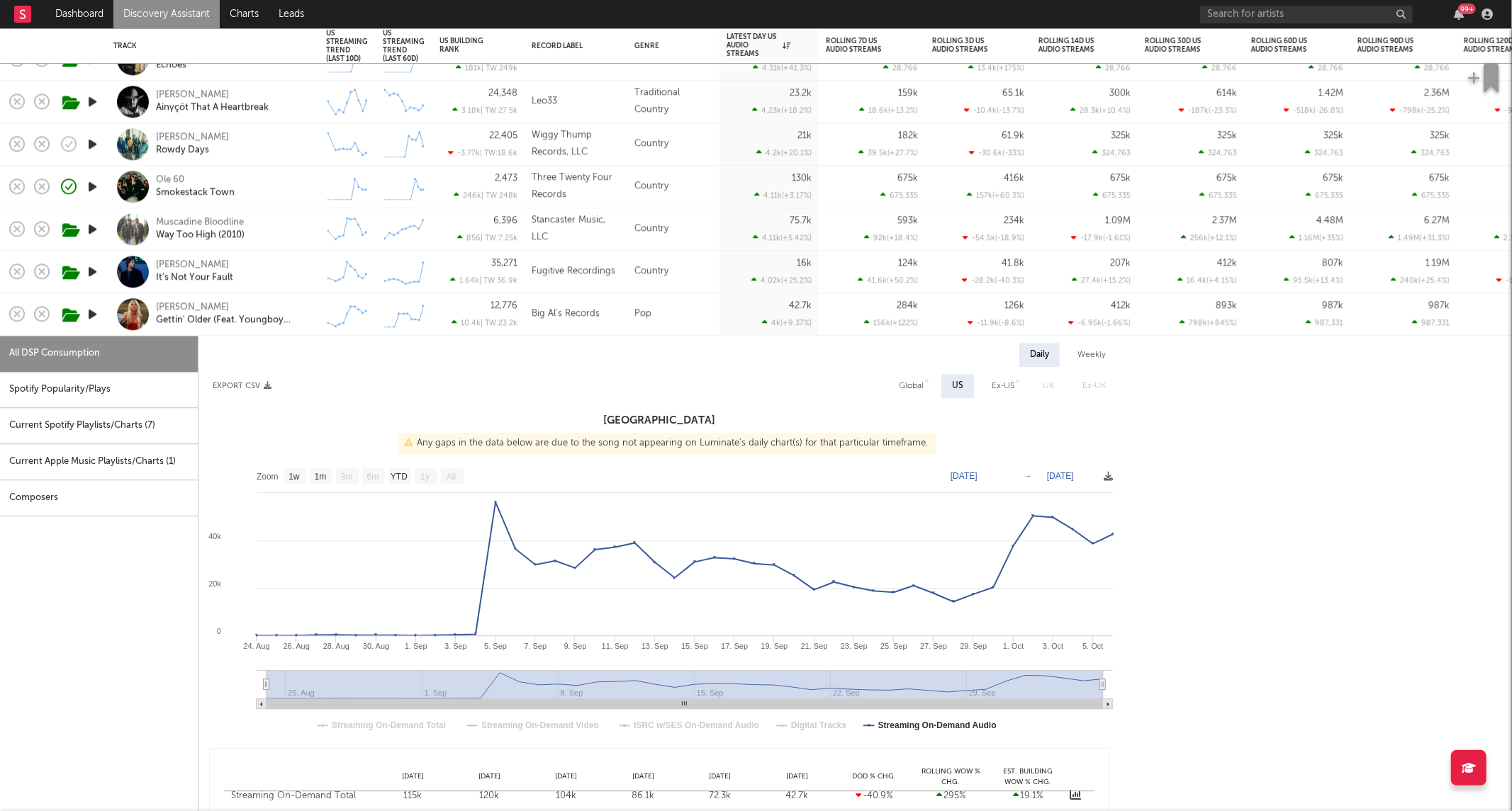
click at [309, 303] on div "Jas Von Gettin' Older (Feat. Youngboy Never Broke Again)" at bounding box center [212, 314] width 199 height 42
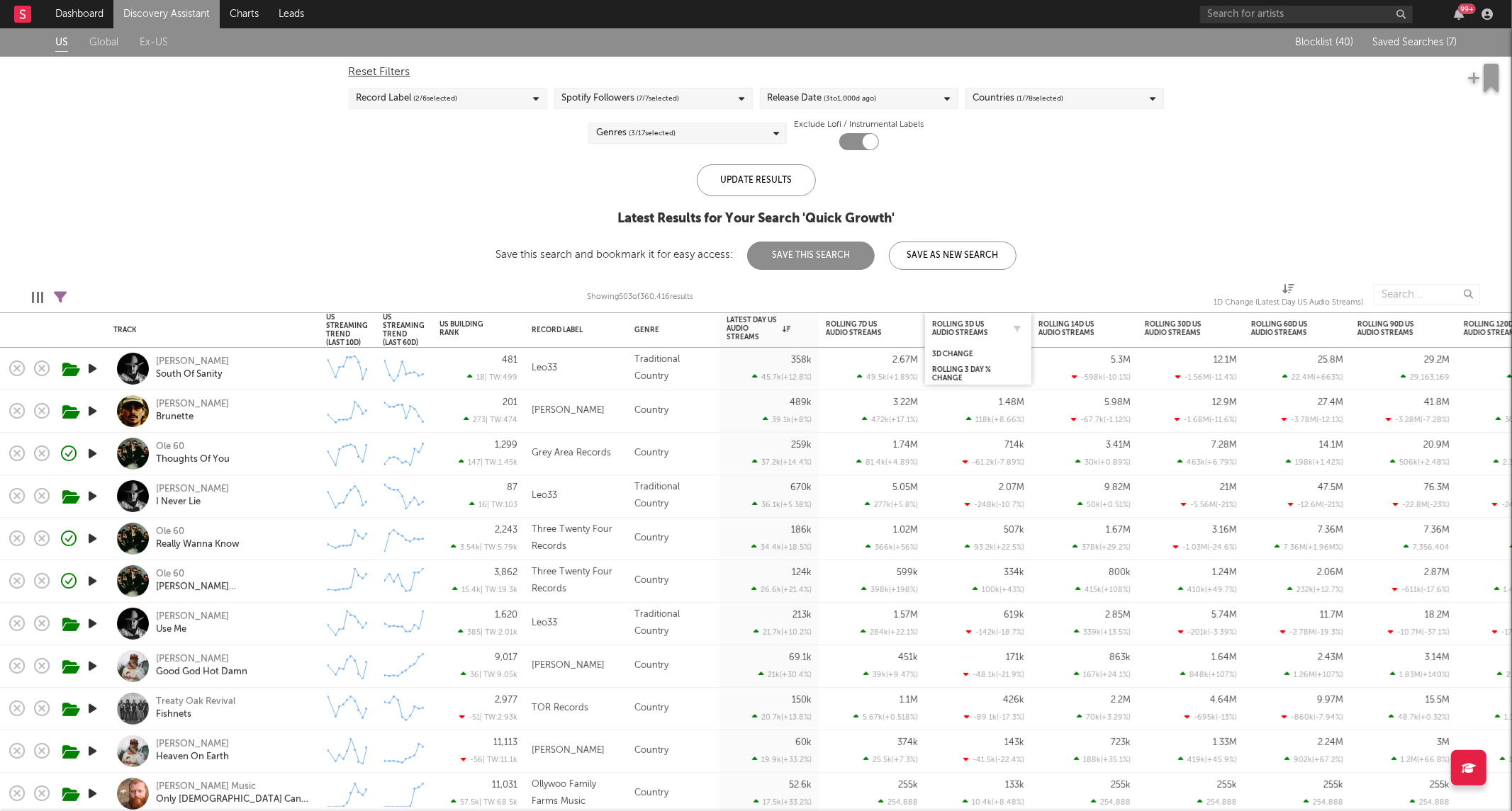
click at [951, 317] on div "Rolling 3D US Audio Streams" at bounding box center [978, 329] width 93 height 27
click at [256, 212] on div "US Global Ex-US Blocklist ( 40 ) Saved Searches ( 7 ) Reset Filters Record Labe…" at bounding box center [756, 149] width 1512 height 242
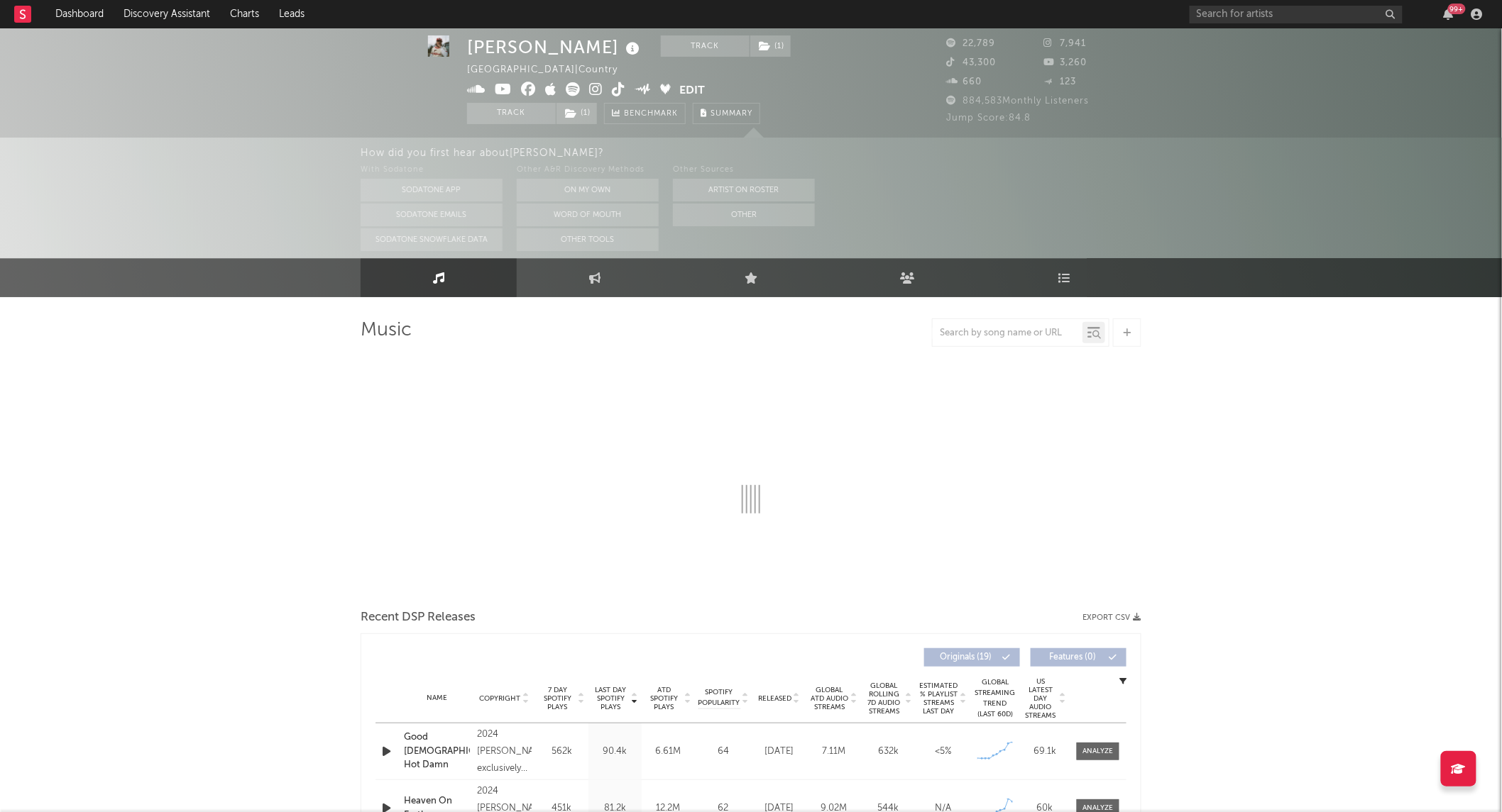
select select "6m"
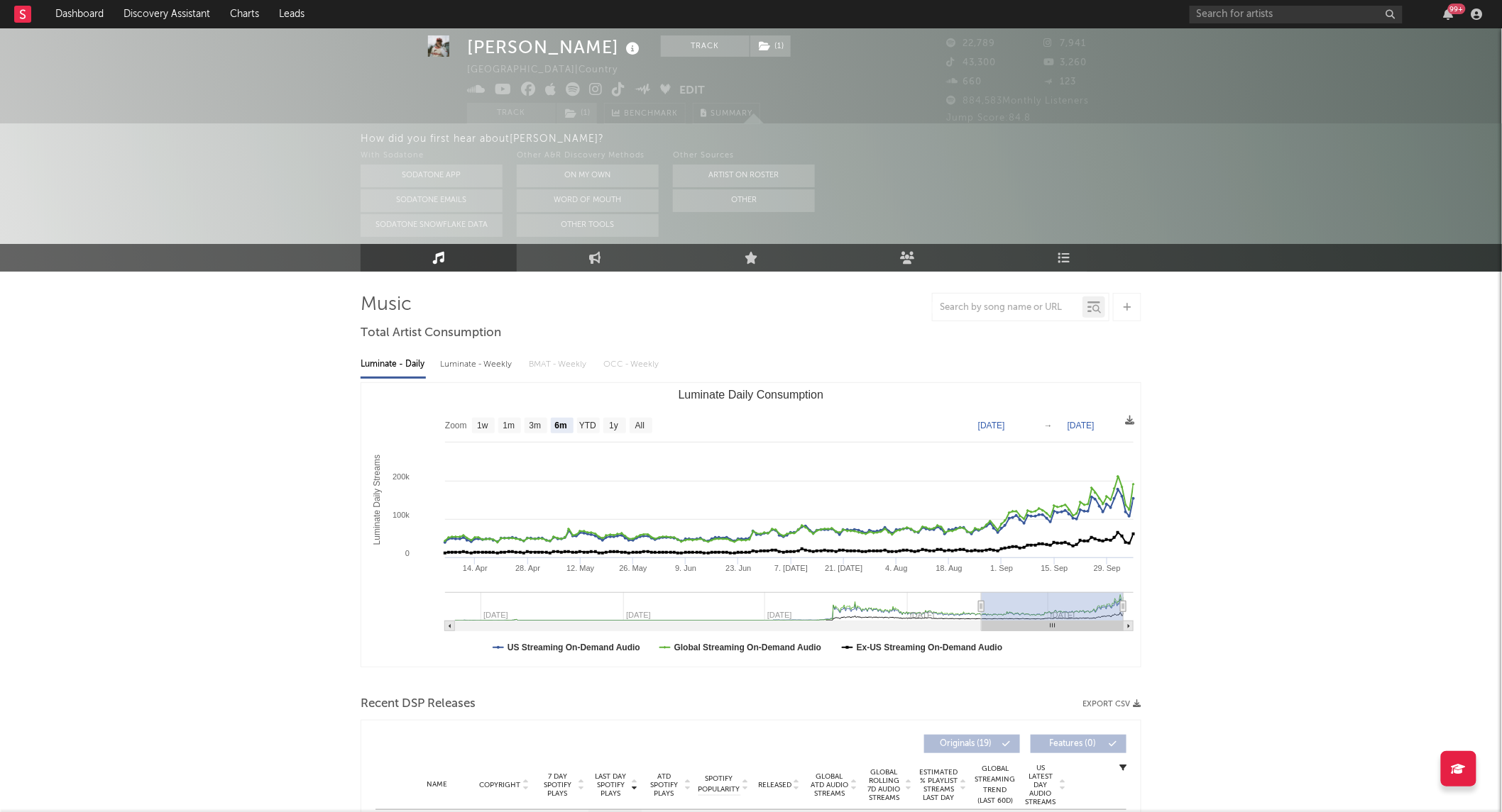
scroll to position [121, 0]
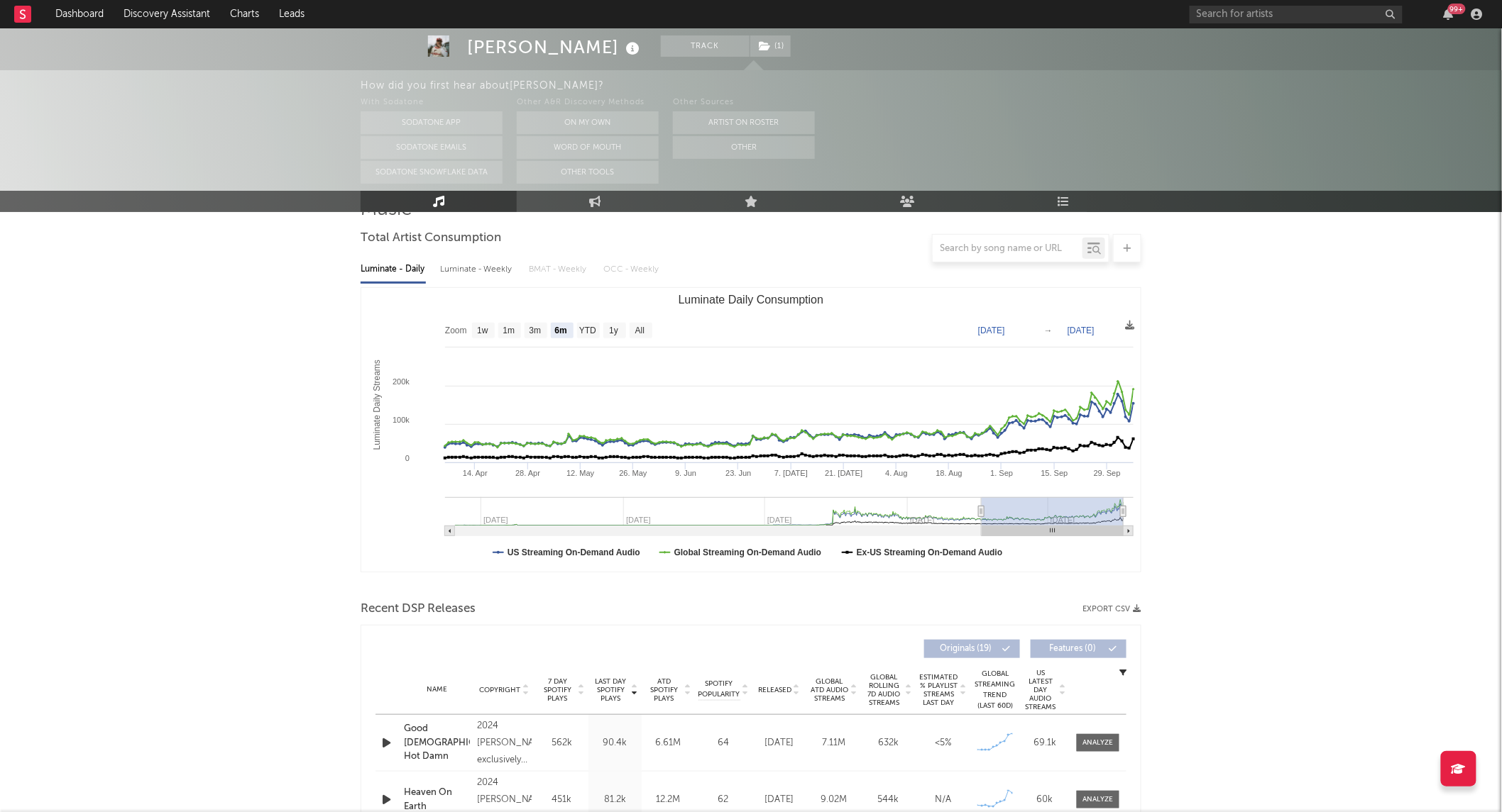
click at [779, 689] on span "Released" at bounding box center [775, 690] width 33 height 9
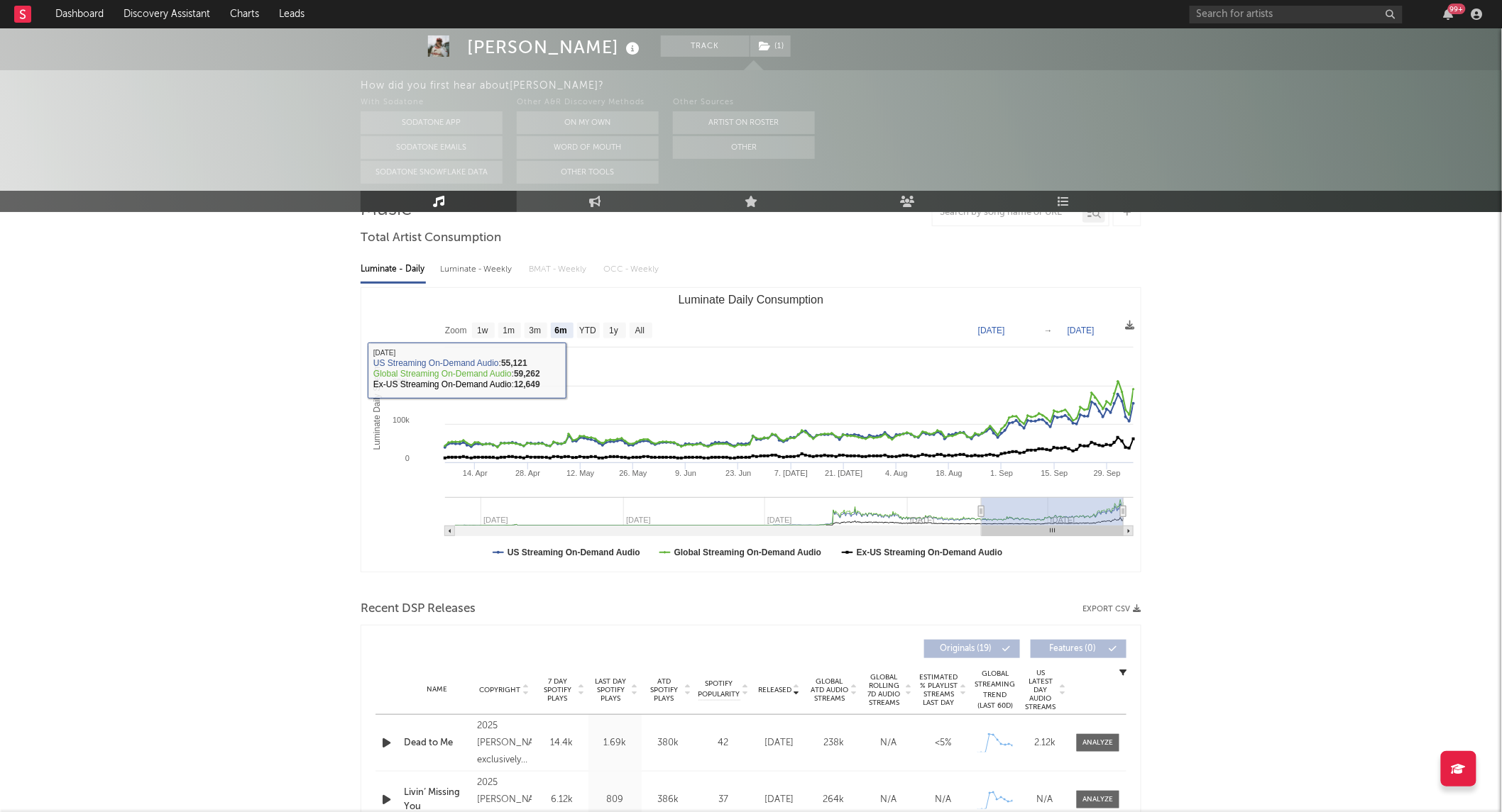
scroll to position [0, 0]
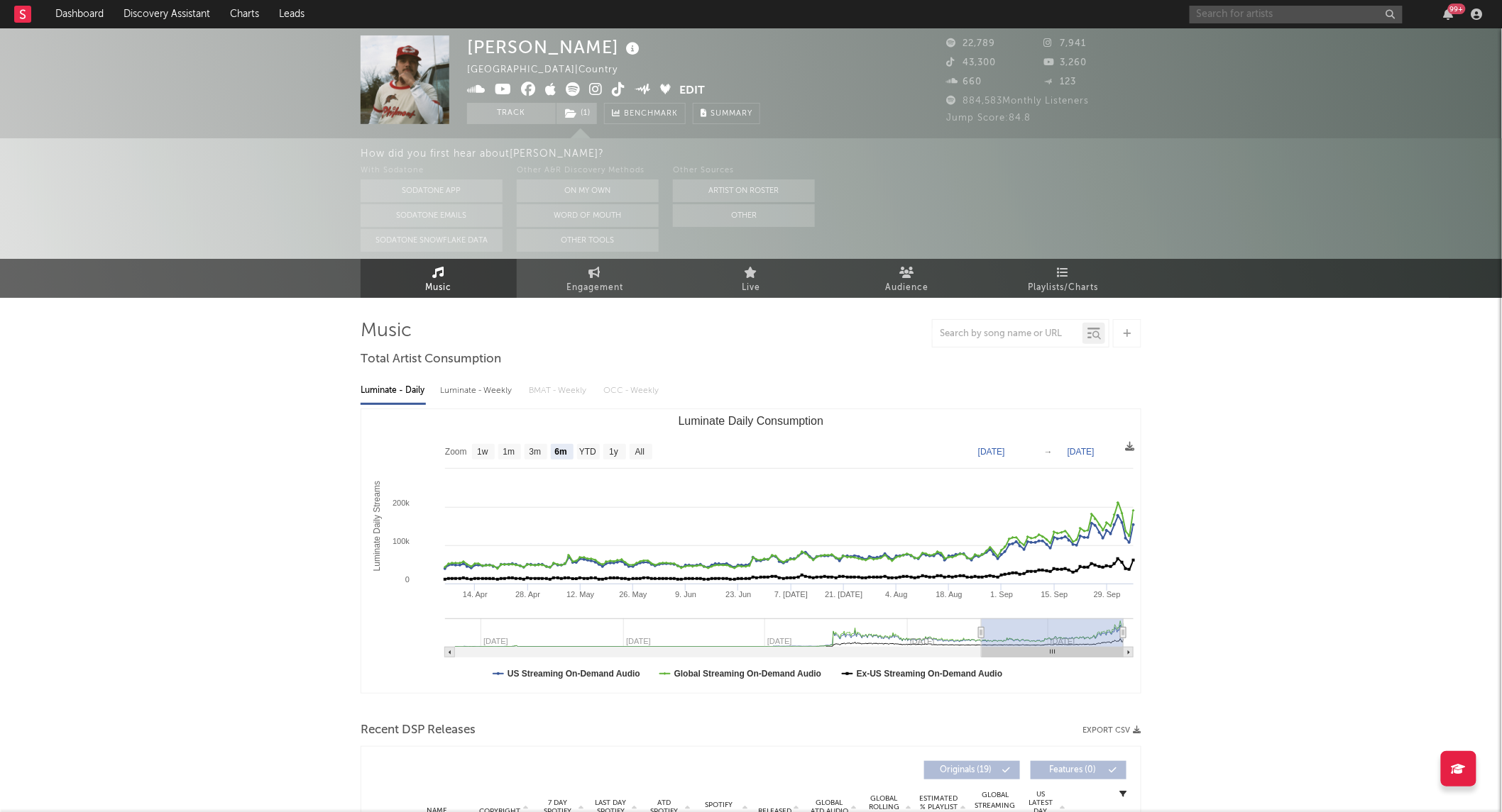
click at [1244, 15] on input "text" at bounding box center [1296, 15] width 213 height 18
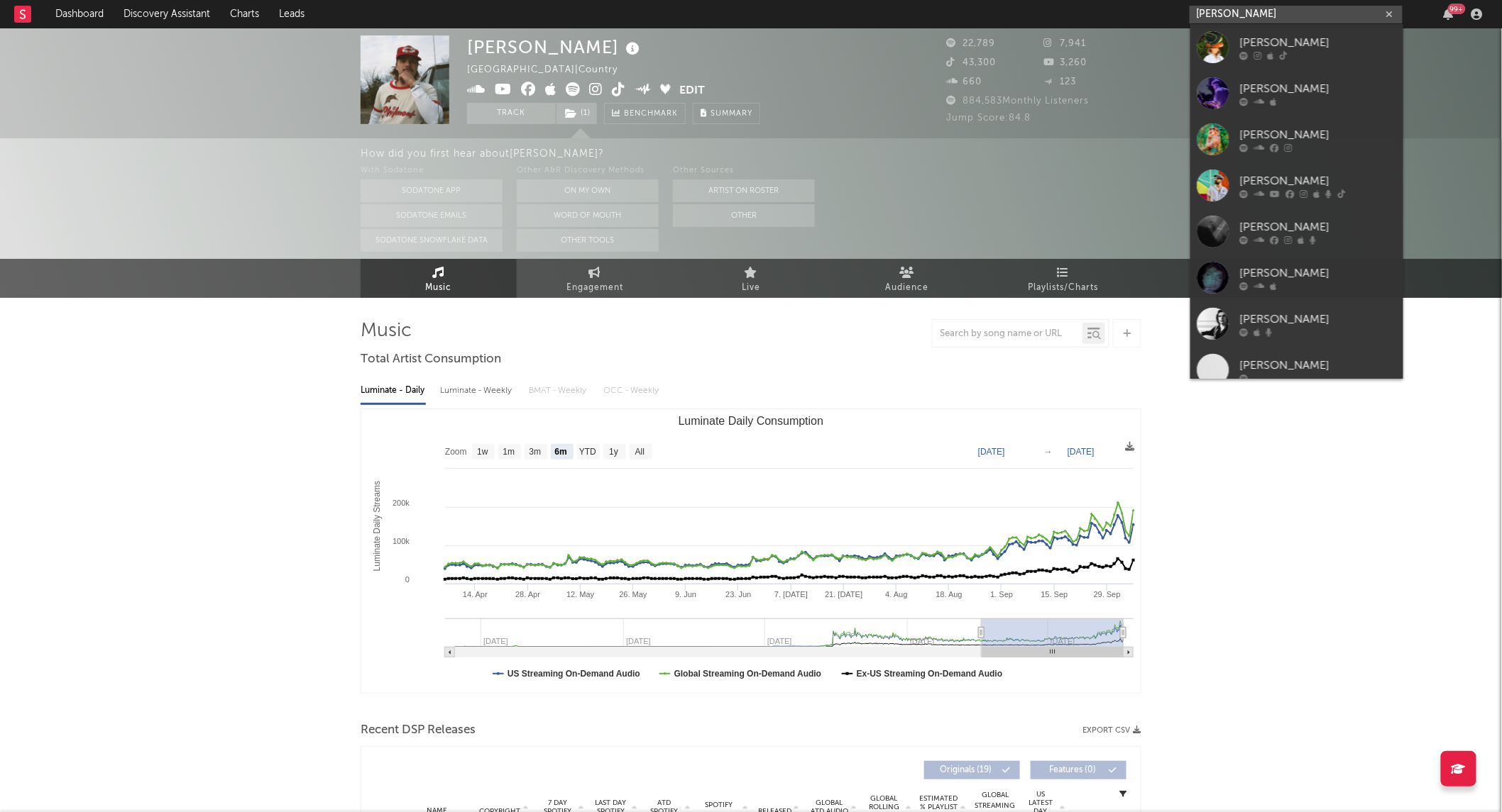
type input "[PERSON_NAME]"
click at [1214, 47] on div at bounding box center [1213, 46] width 32 height 32
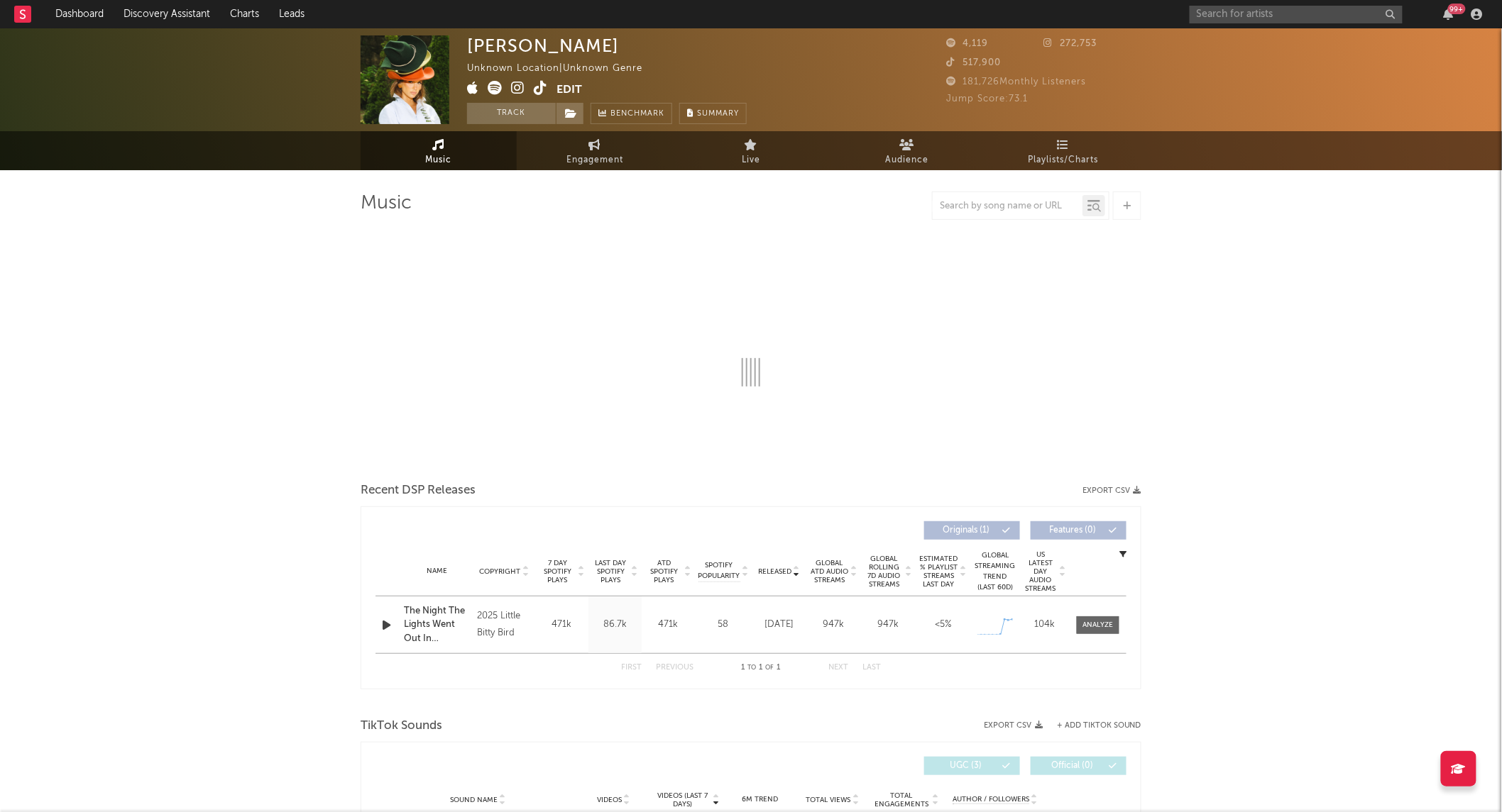
select select "1w"
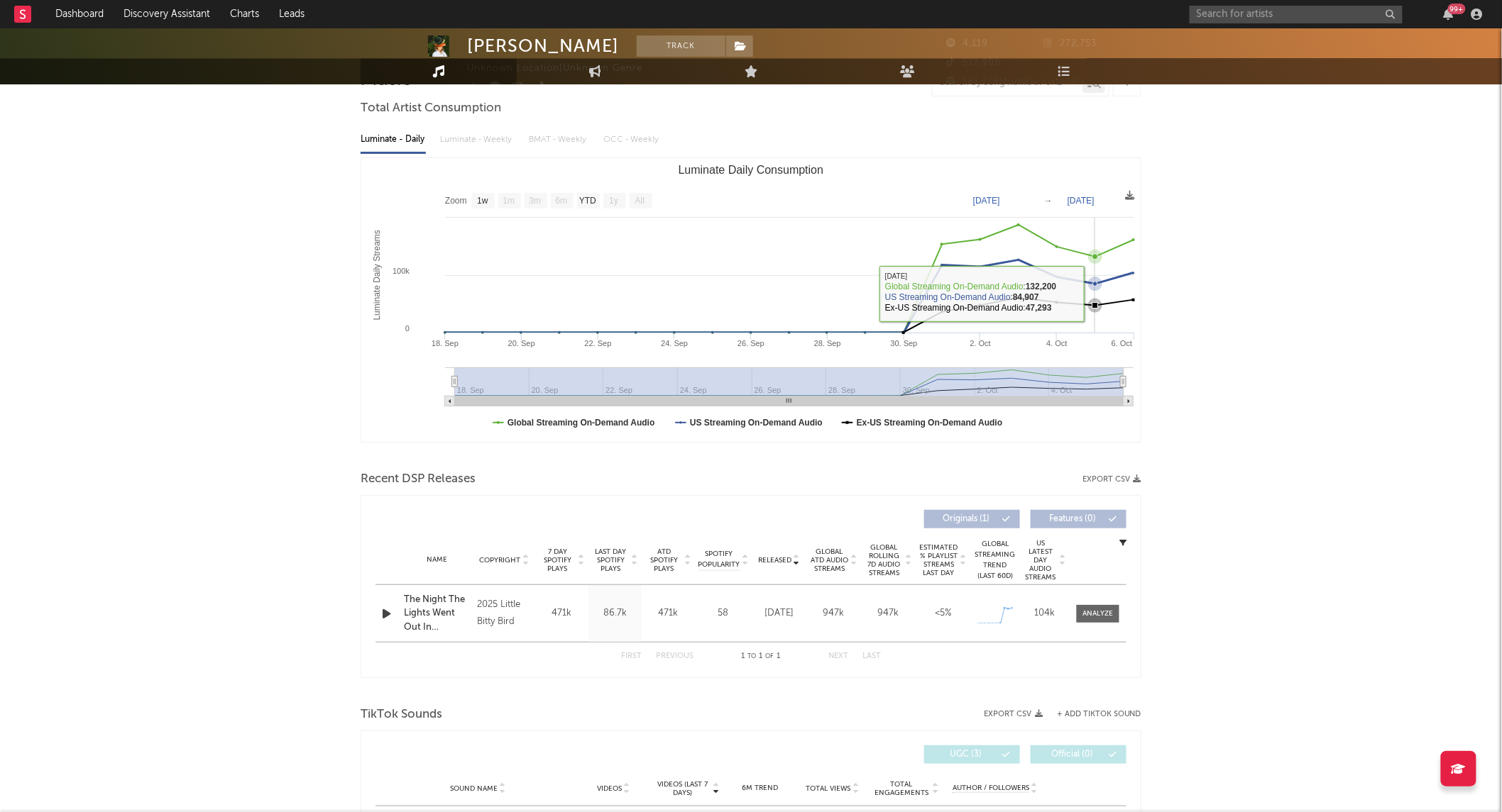
scroll to position [133, 0]
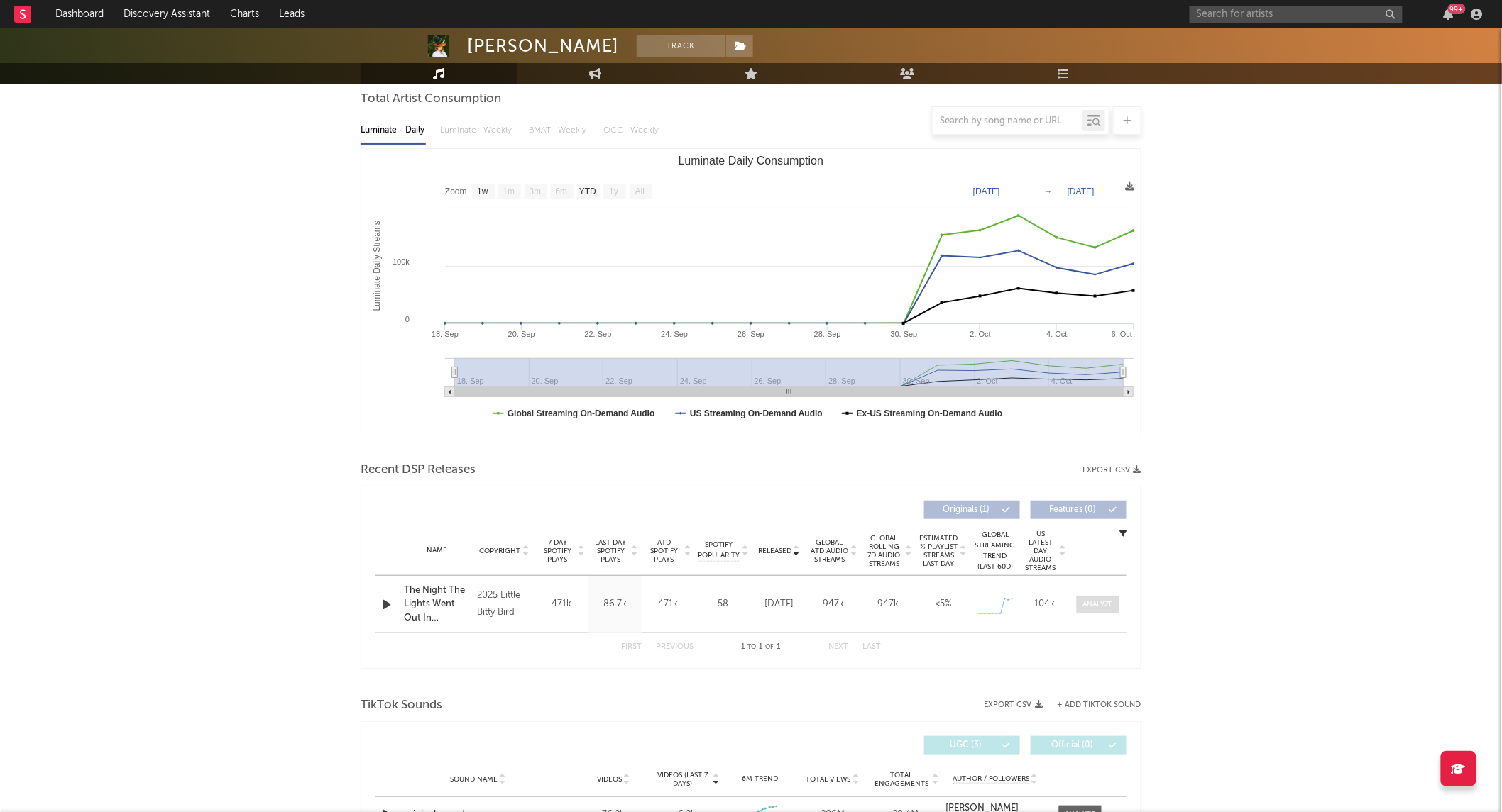
click at [1088, 608] on div at bounding box center [1099, 604] width 31 height 10
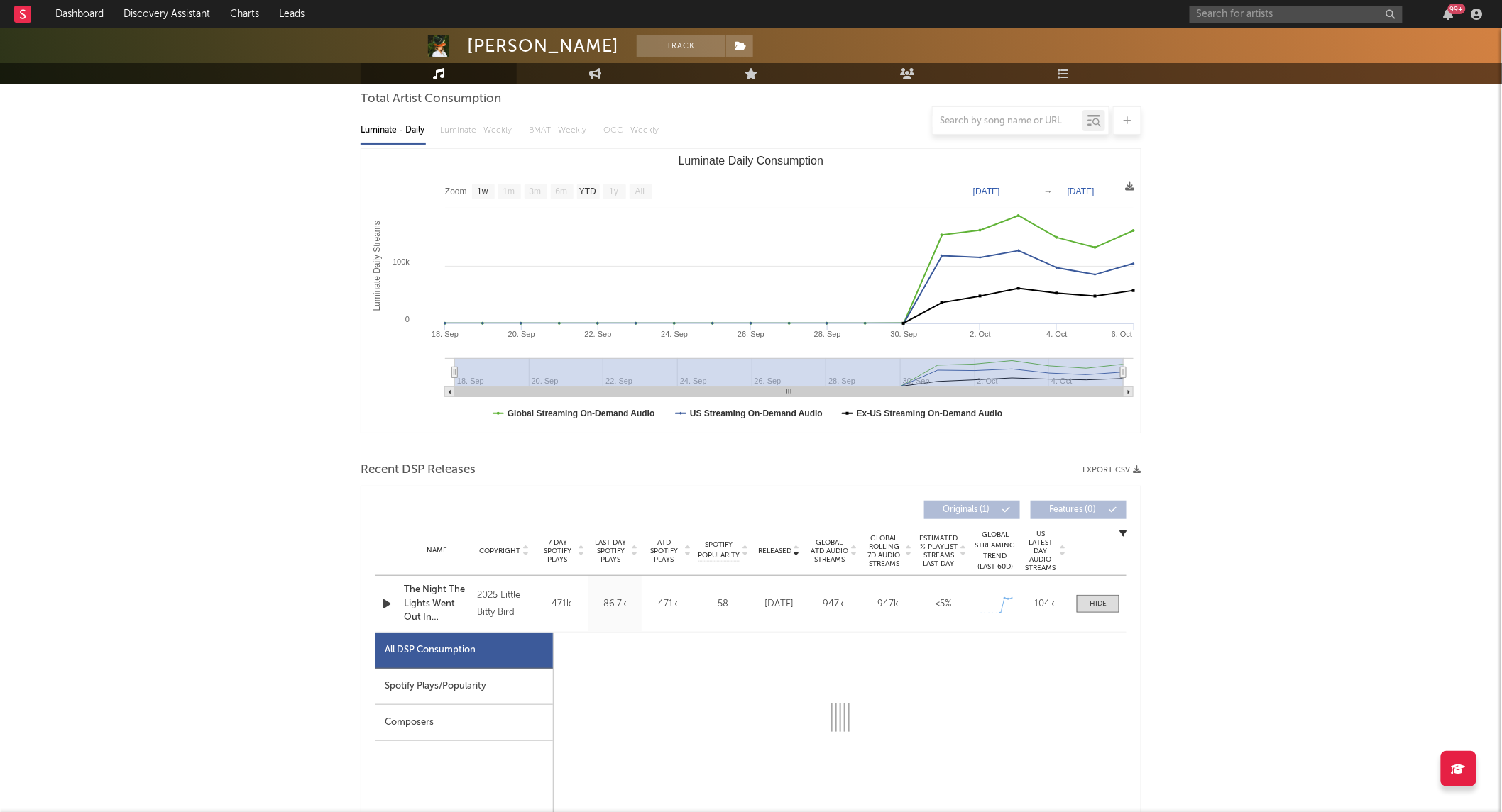
select select "1w"
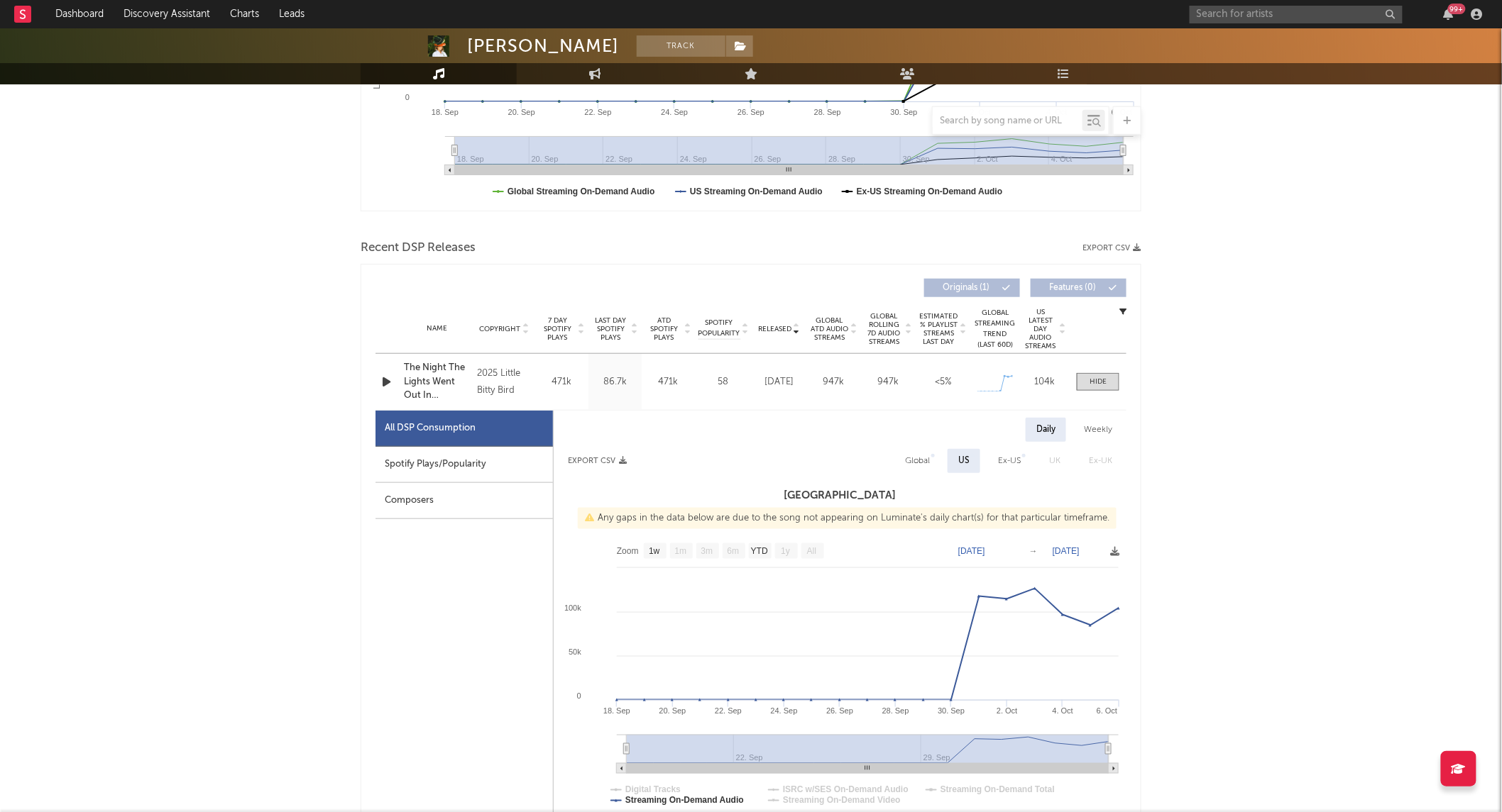
scroll to position [356, 0]
click at [475, 472] on div "Spotify Plays/Popularity" at bounding box center [464, 464] width 178 height 36
select select "1w"
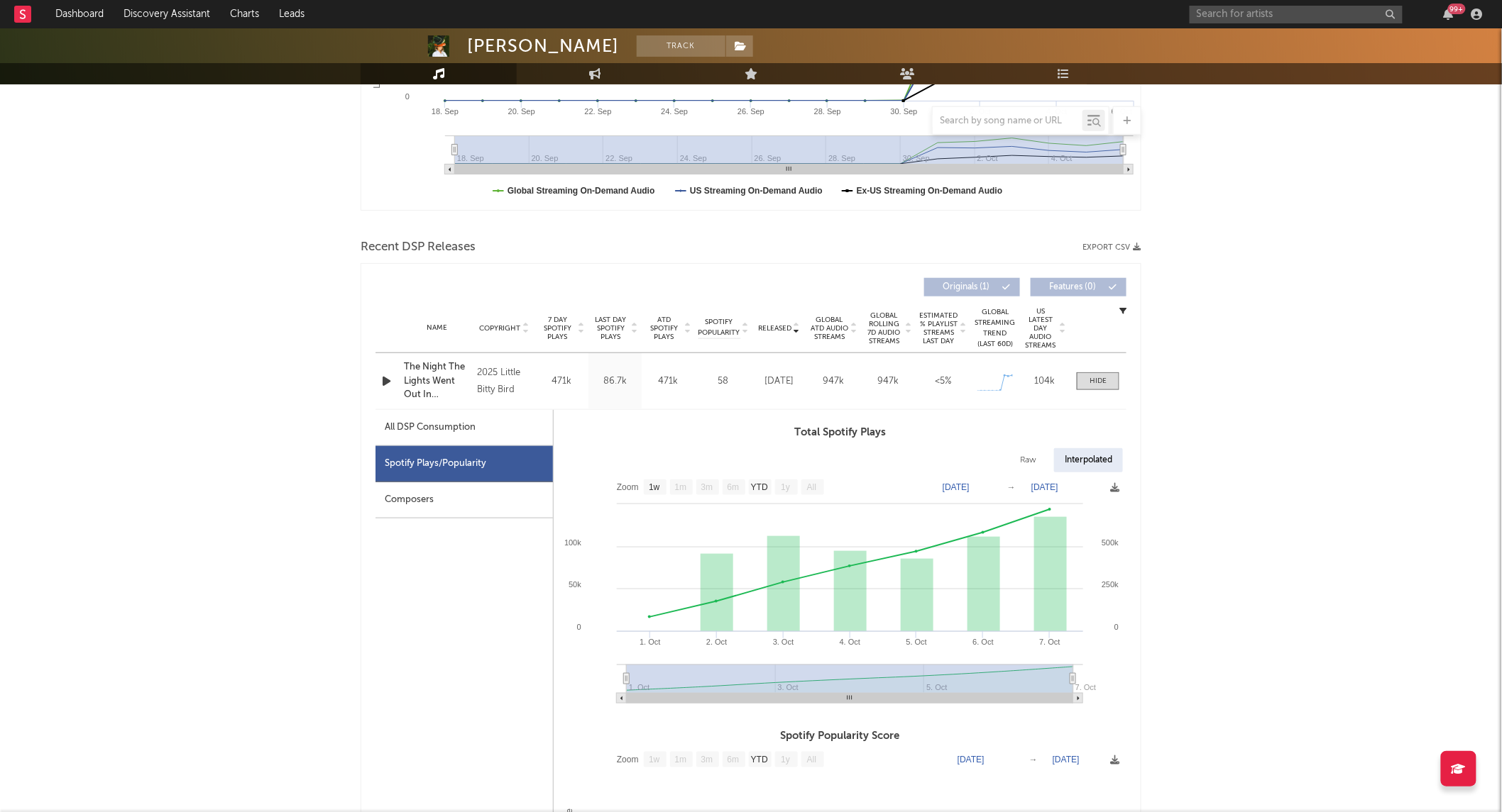
click at [409, 425] on div "All DSP Consumption" at bounding box center [430, 428] width 91 height 17
select select "1w"
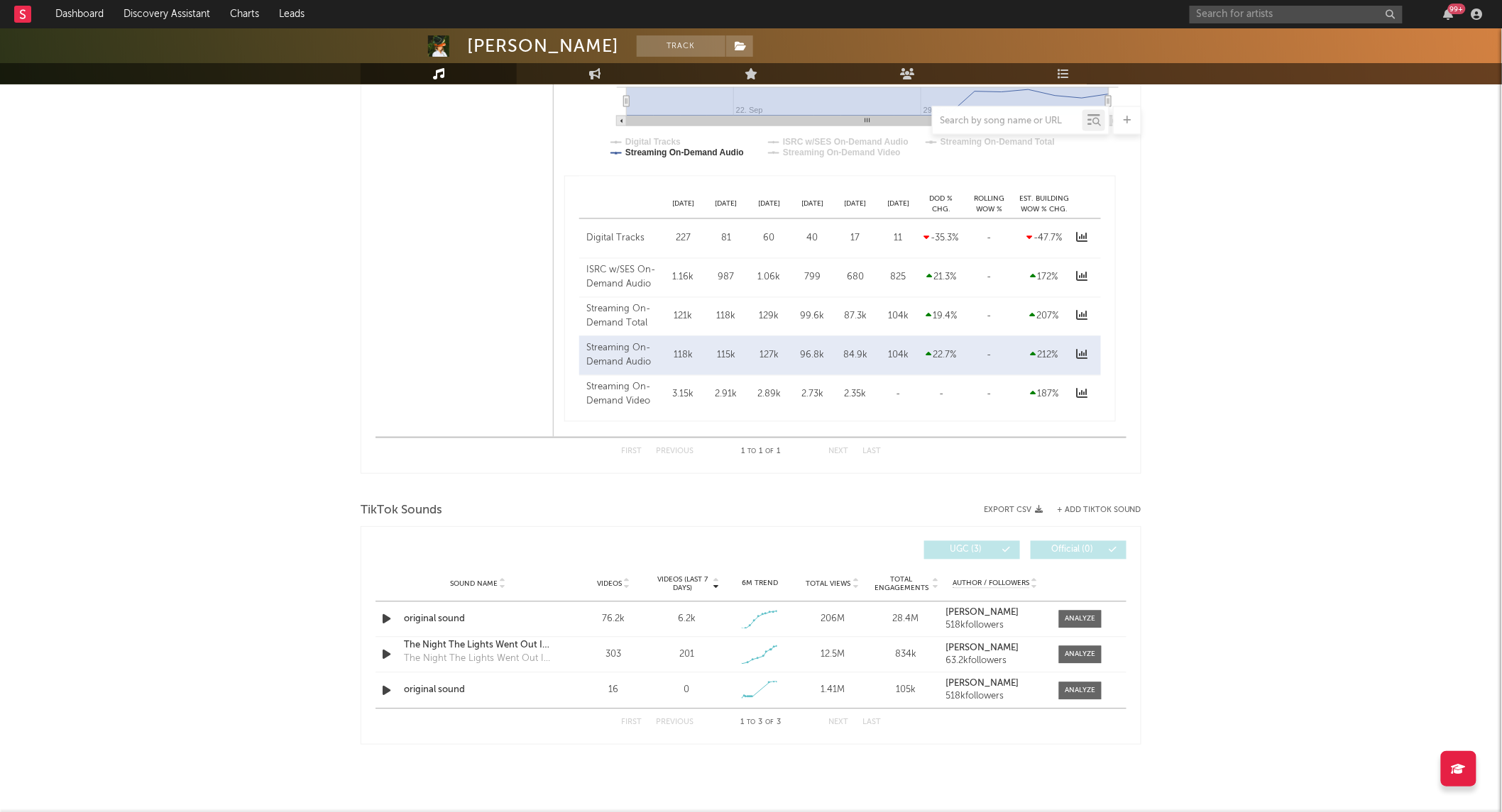
scroll to position [0, 0]
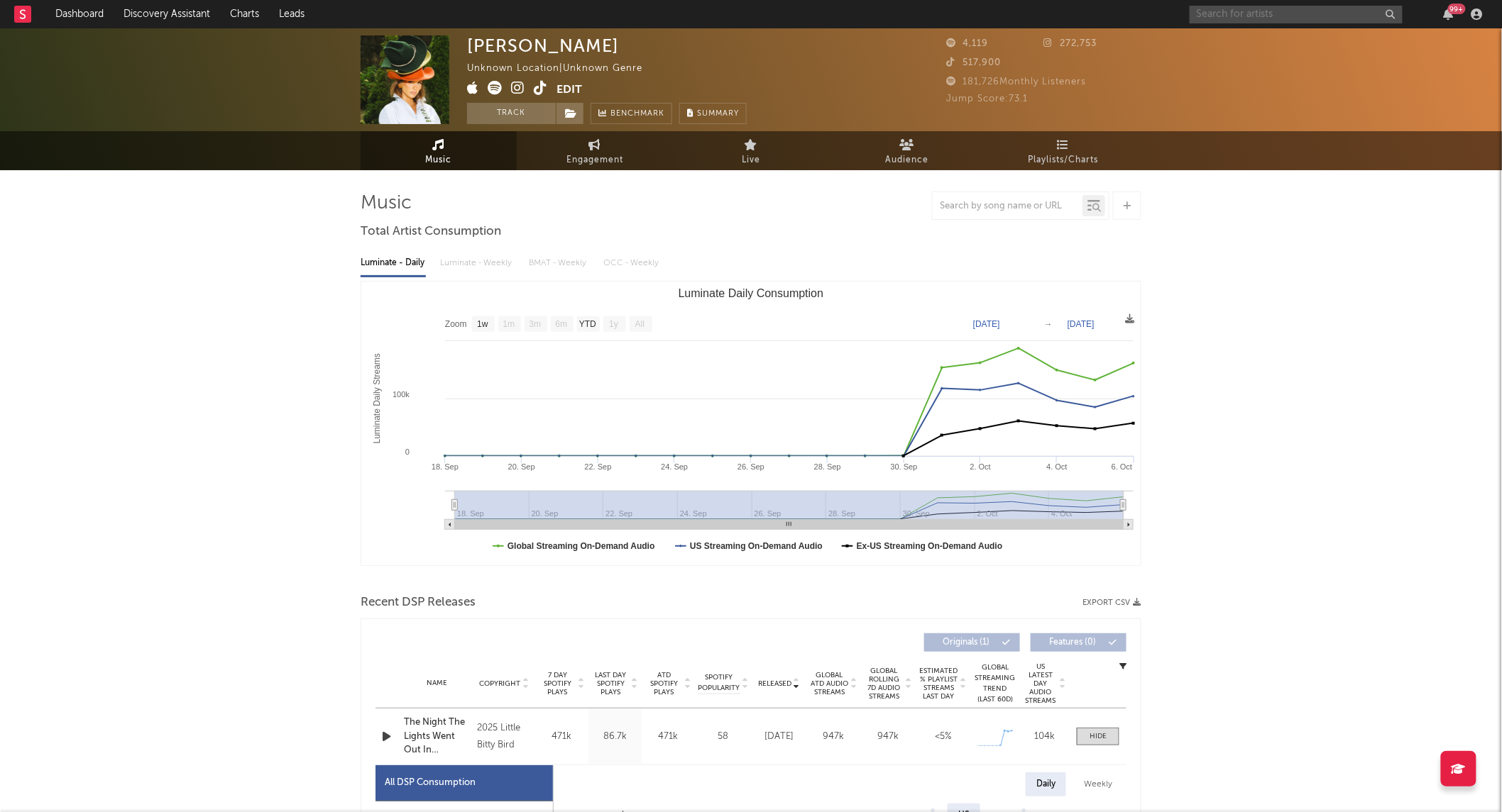
click at [1221, 18] on input "text" at bounding box center [1296, 15] width 213 height 18
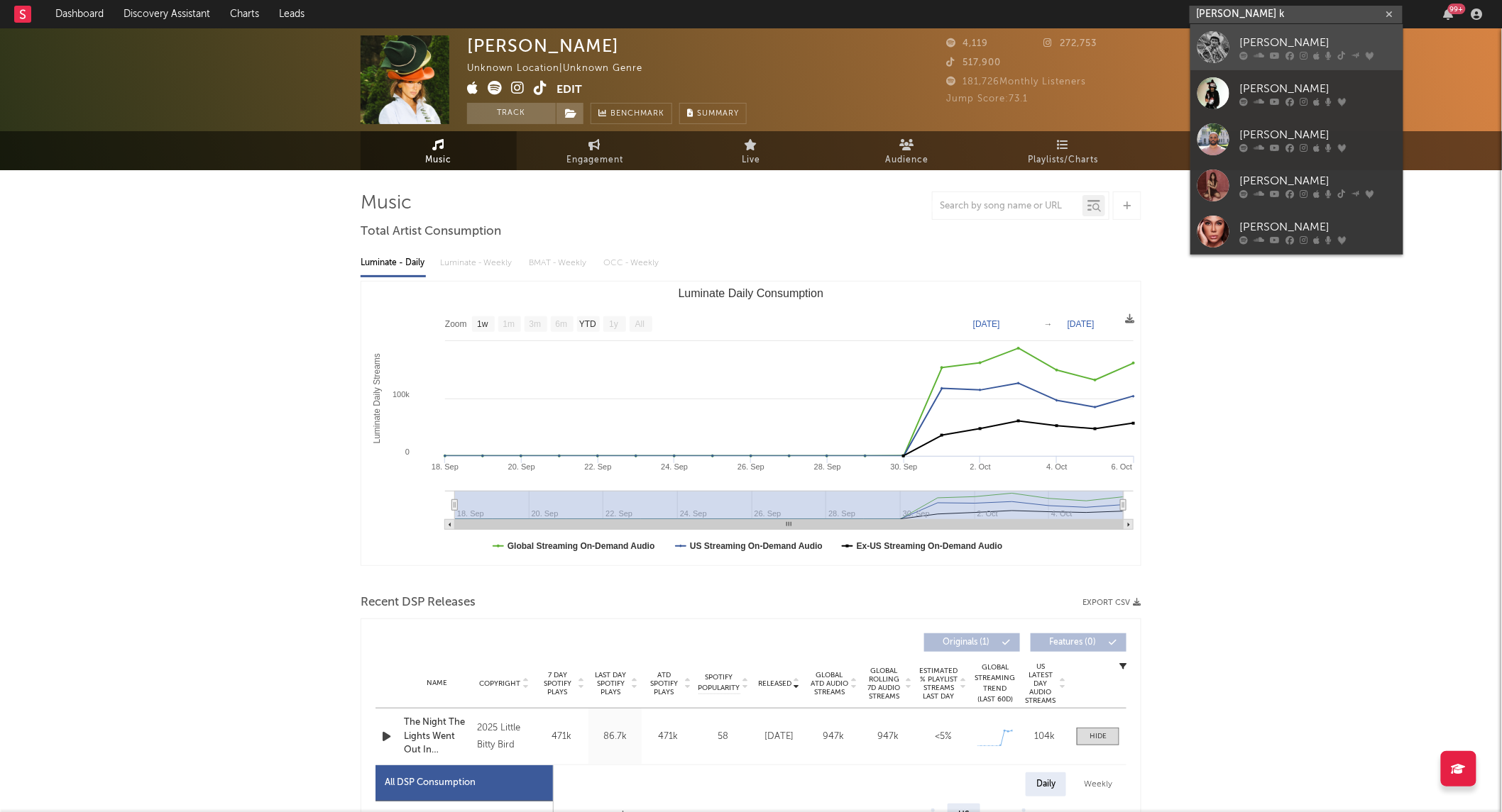
type input "[PERSON_NAME] k"
click at [1207, 43] on div at bounding box center [1213, 46] width 32 height 32
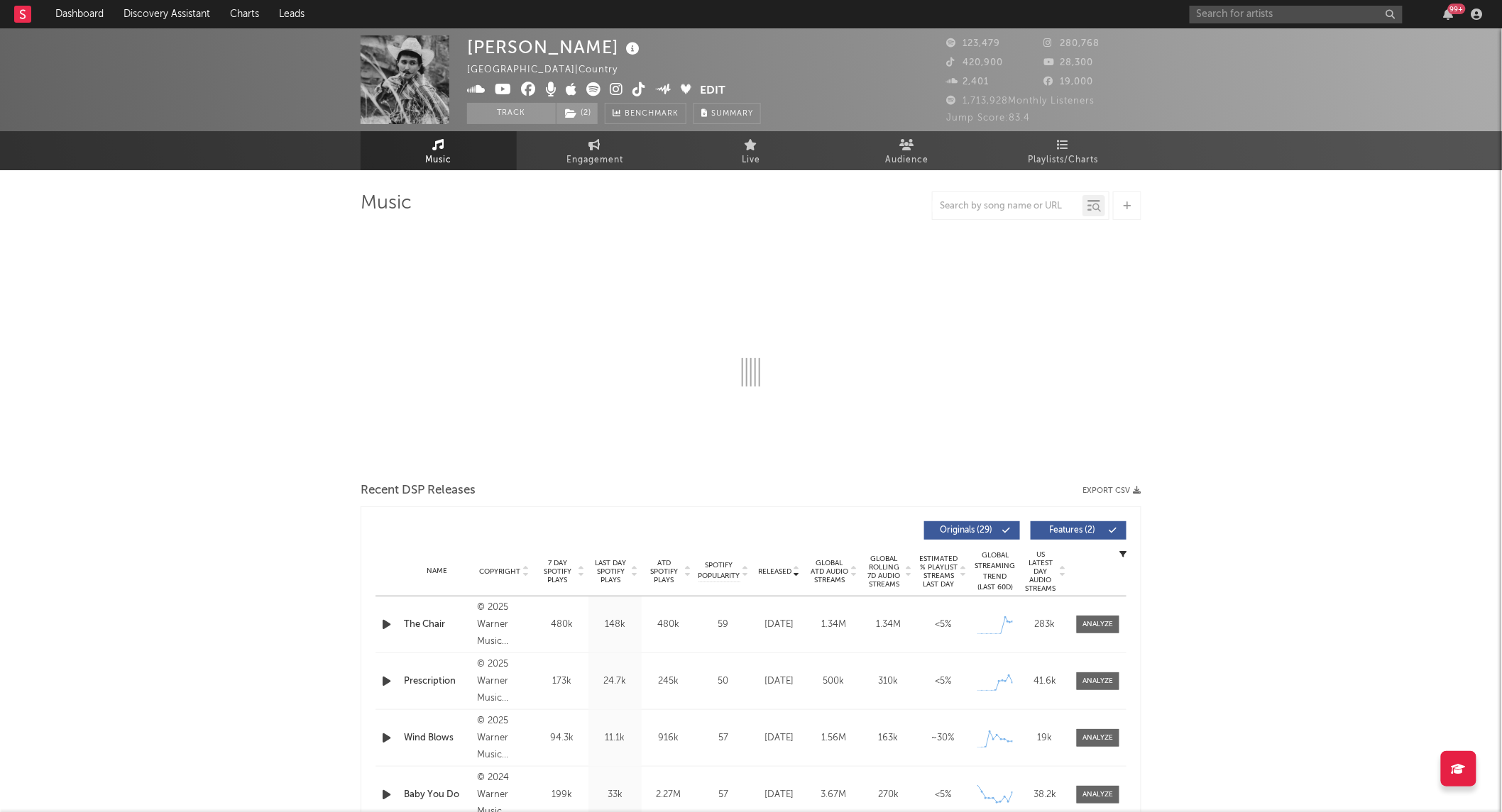
select select "6m"
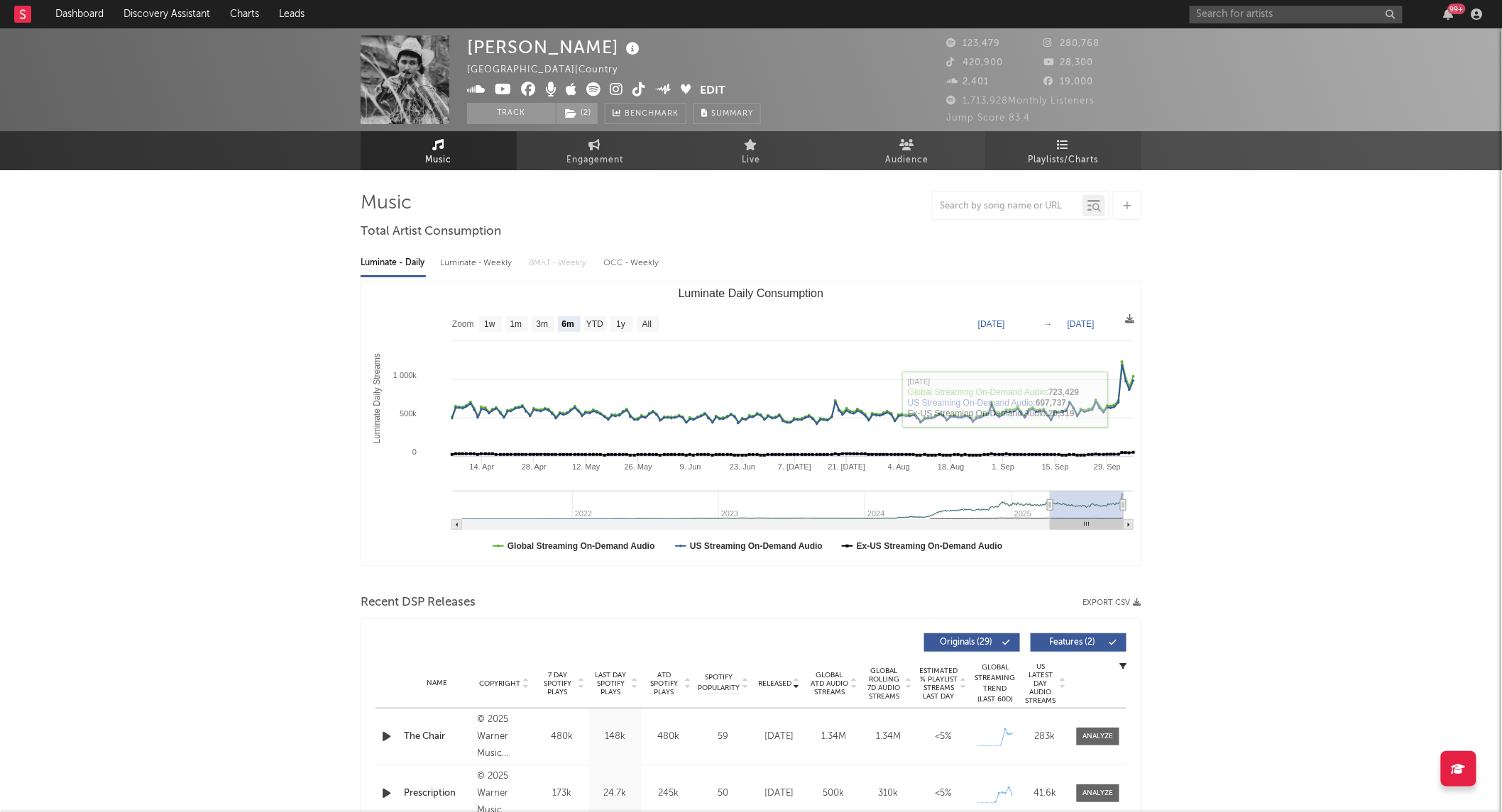
click at [1059, 157] on span "Playlists/Charts" at bounding box center [1064, 160] width 70 height 17
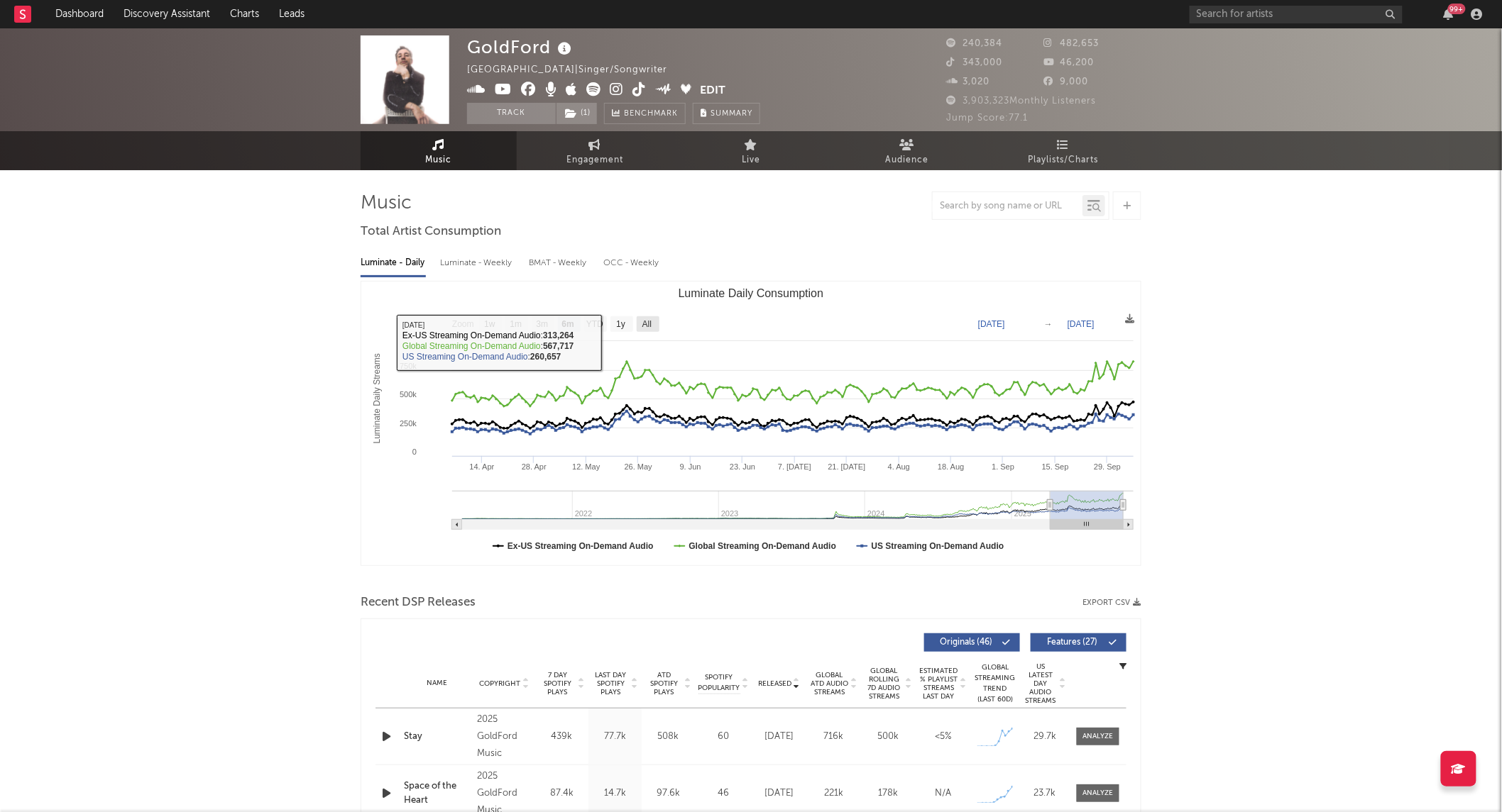
click at [652, 322] on text "All" at bounding box center [647, 325] width 9 height 10
select select "All"
type input "2021-03-31"
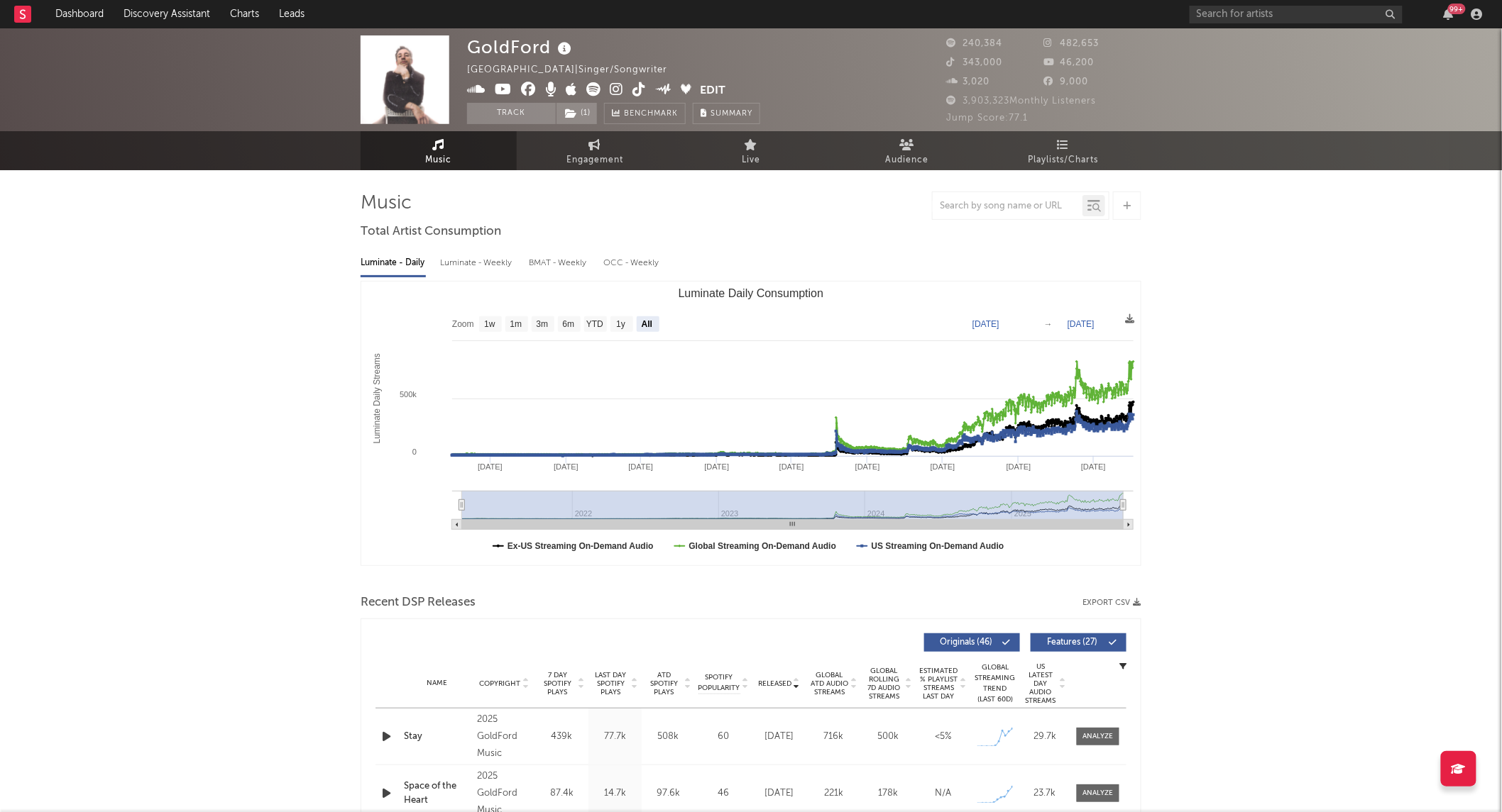
click at [640, 87] on icon at bounding box center [639, 89] width 14 height 15
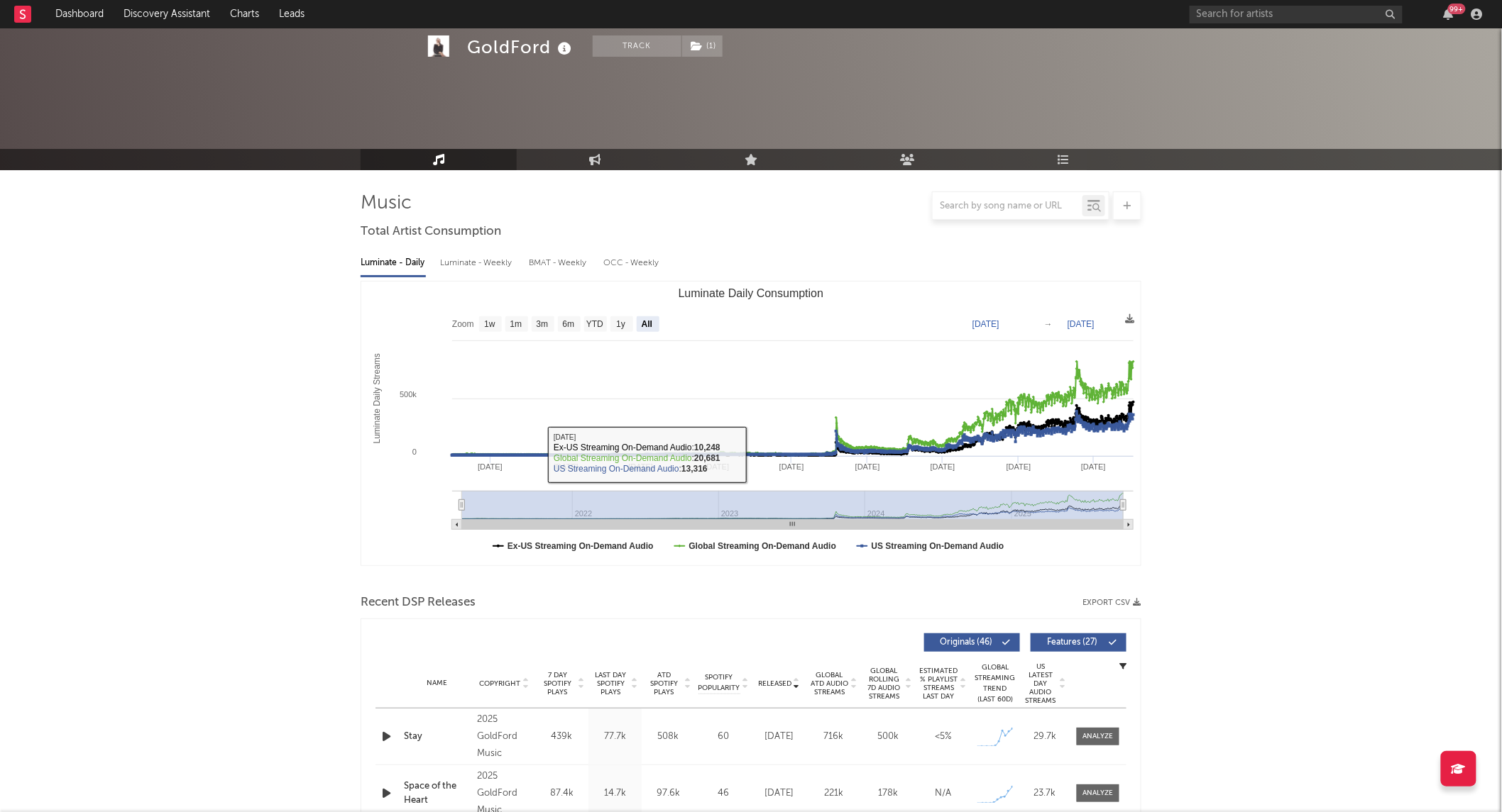
scroll to position [253, 0]
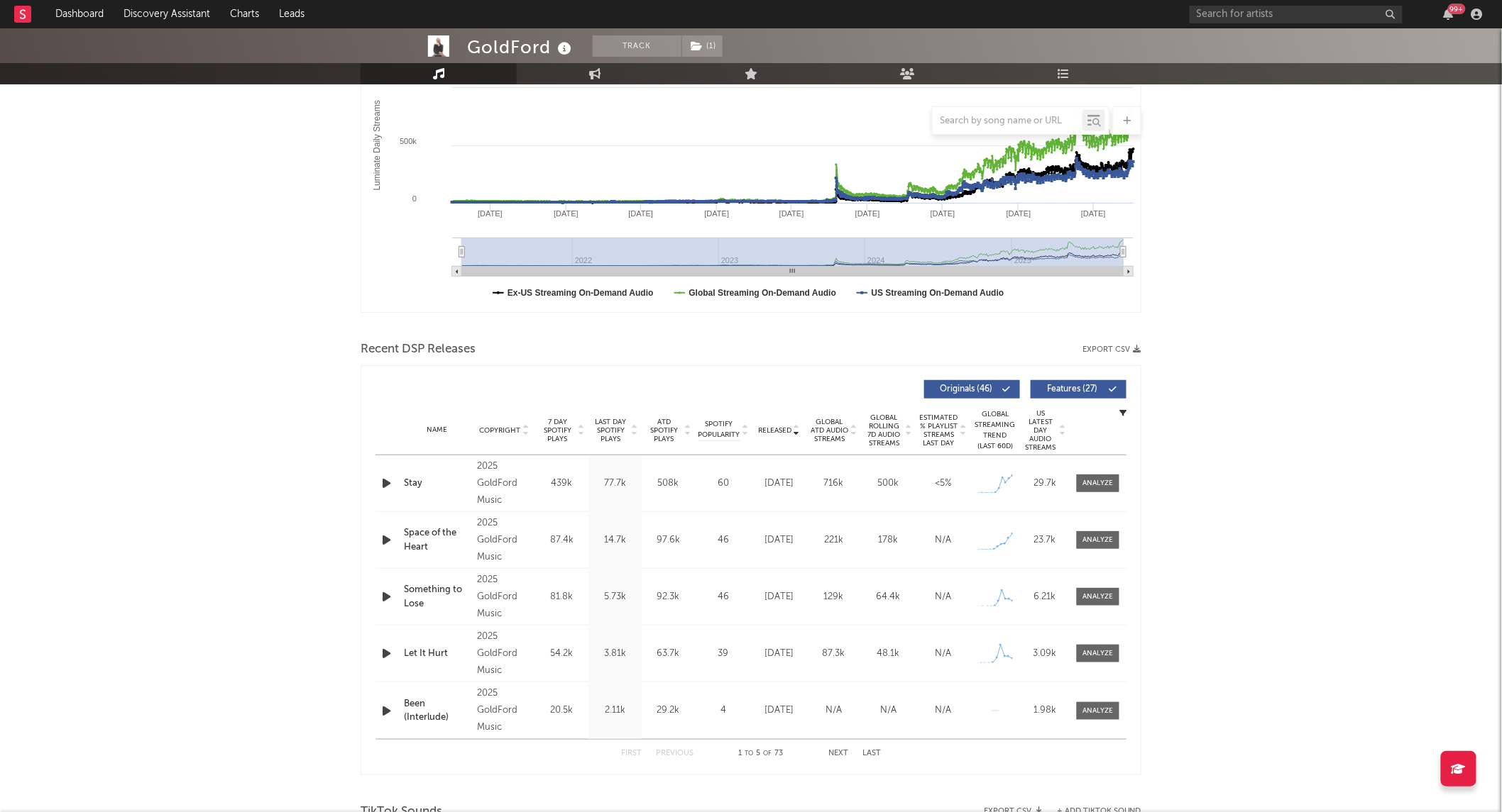
click at [600, 422] on span "Last Day Spotify Plays" at bounding box center [611, 430] width 38 height 26
